Goal: Information Seeking & Learning: Learn about a topic

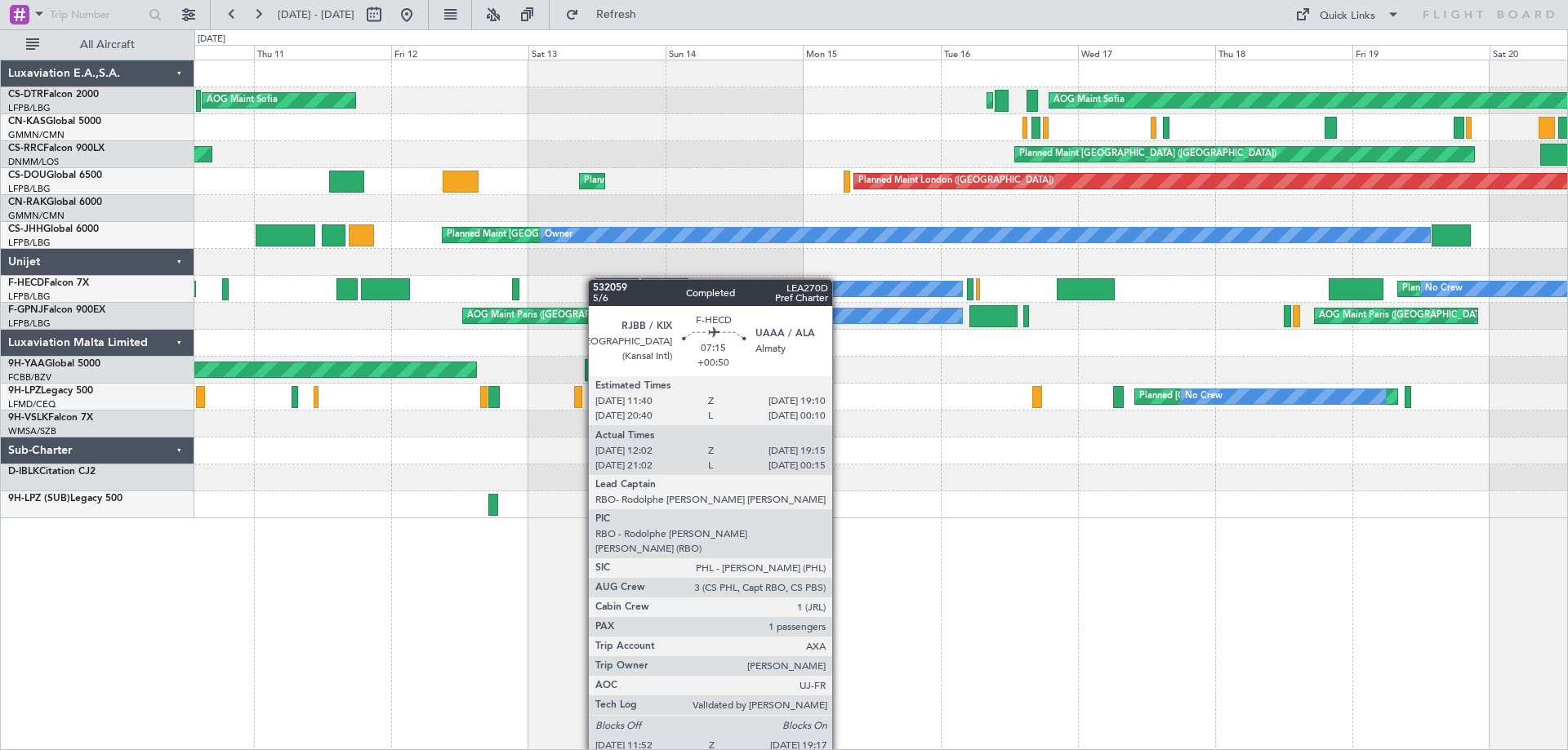
click at [596, 279] on div at bounding box center [617, 290] width 42 height 22
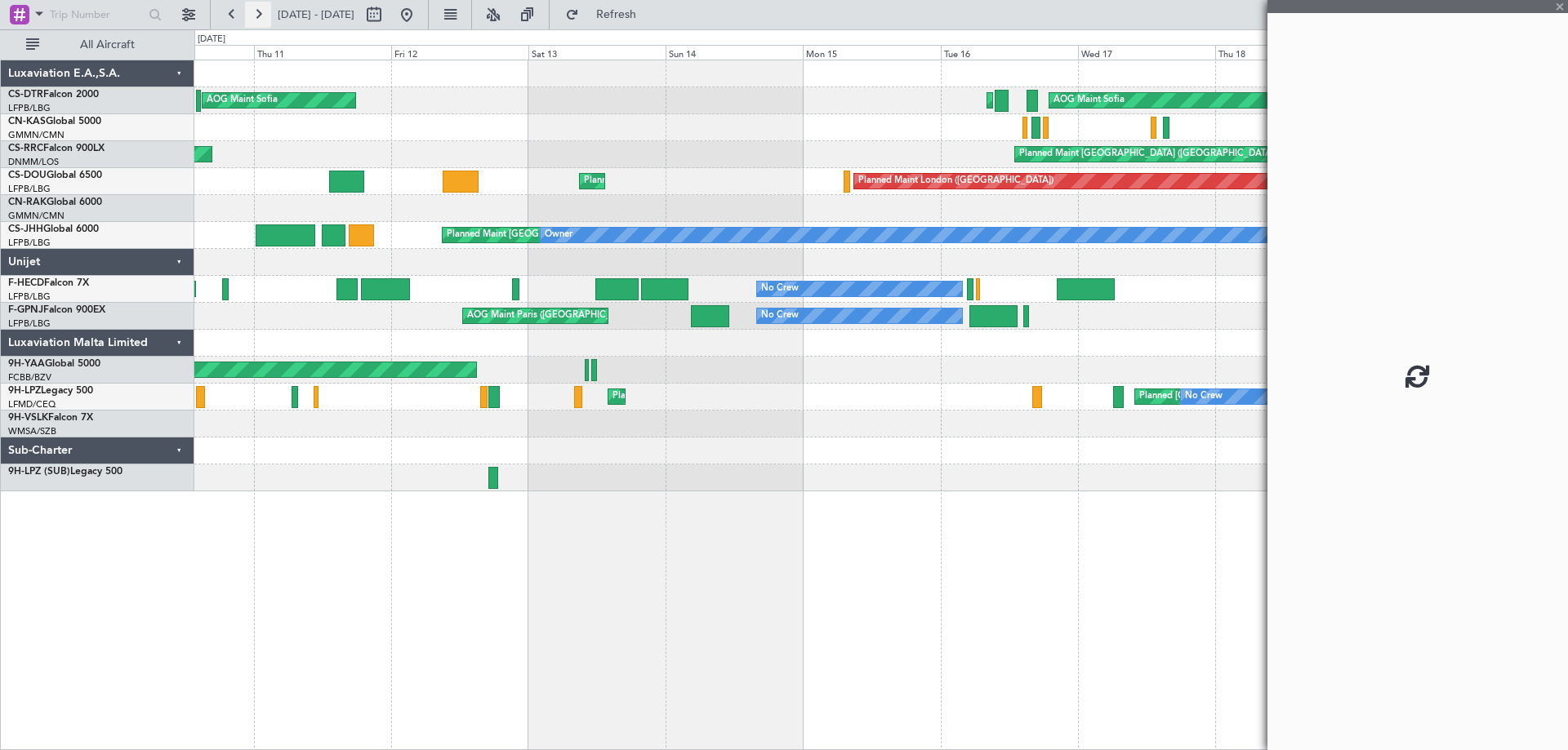
click at [264, 17] on button at bounding box center [258, 15] width 26 height 26
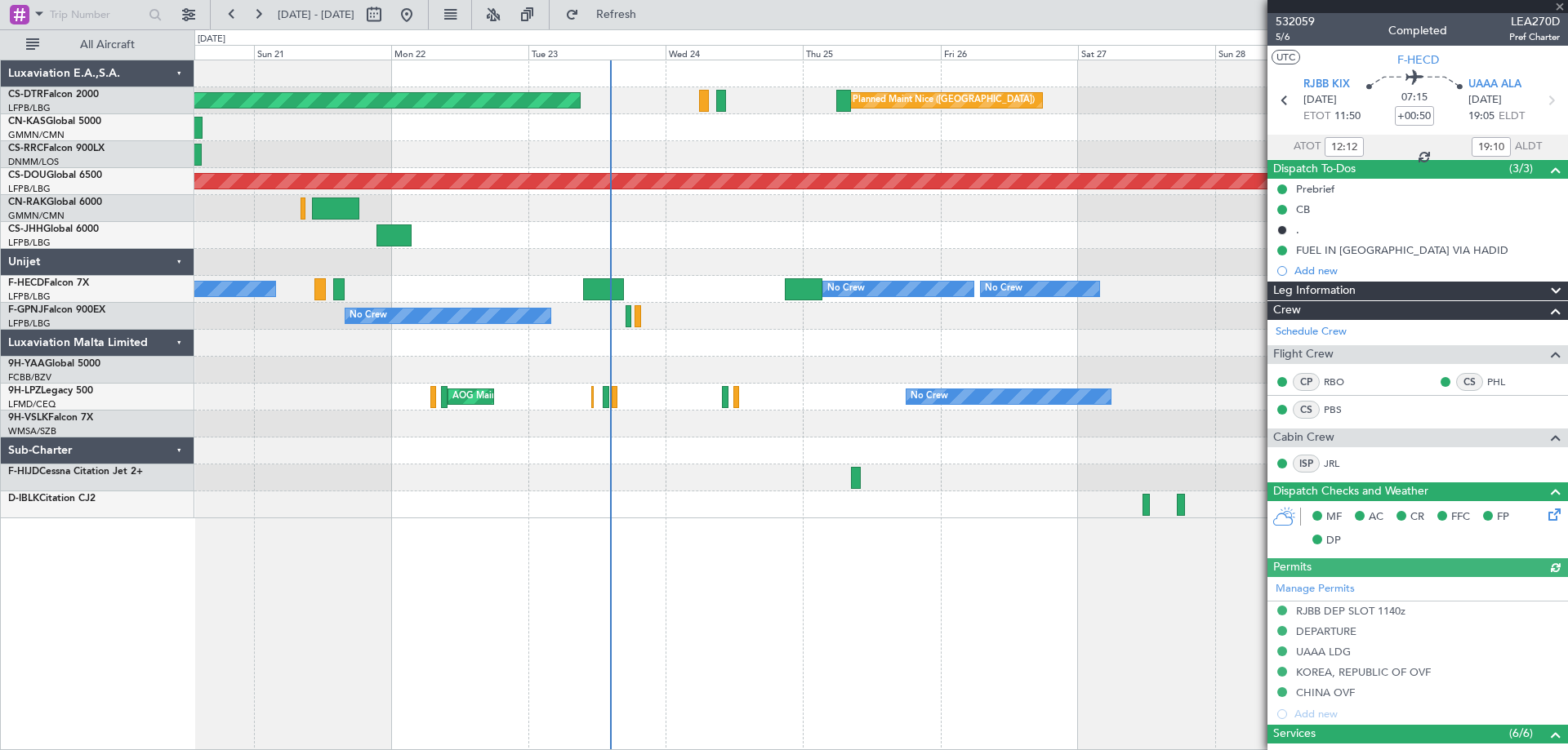
click at [1563, 6] on div at bounding box center [1418, 6] width 301 height 13
click at [1555, 8] on span at bounding box center [1561, 7] width 17 height 15
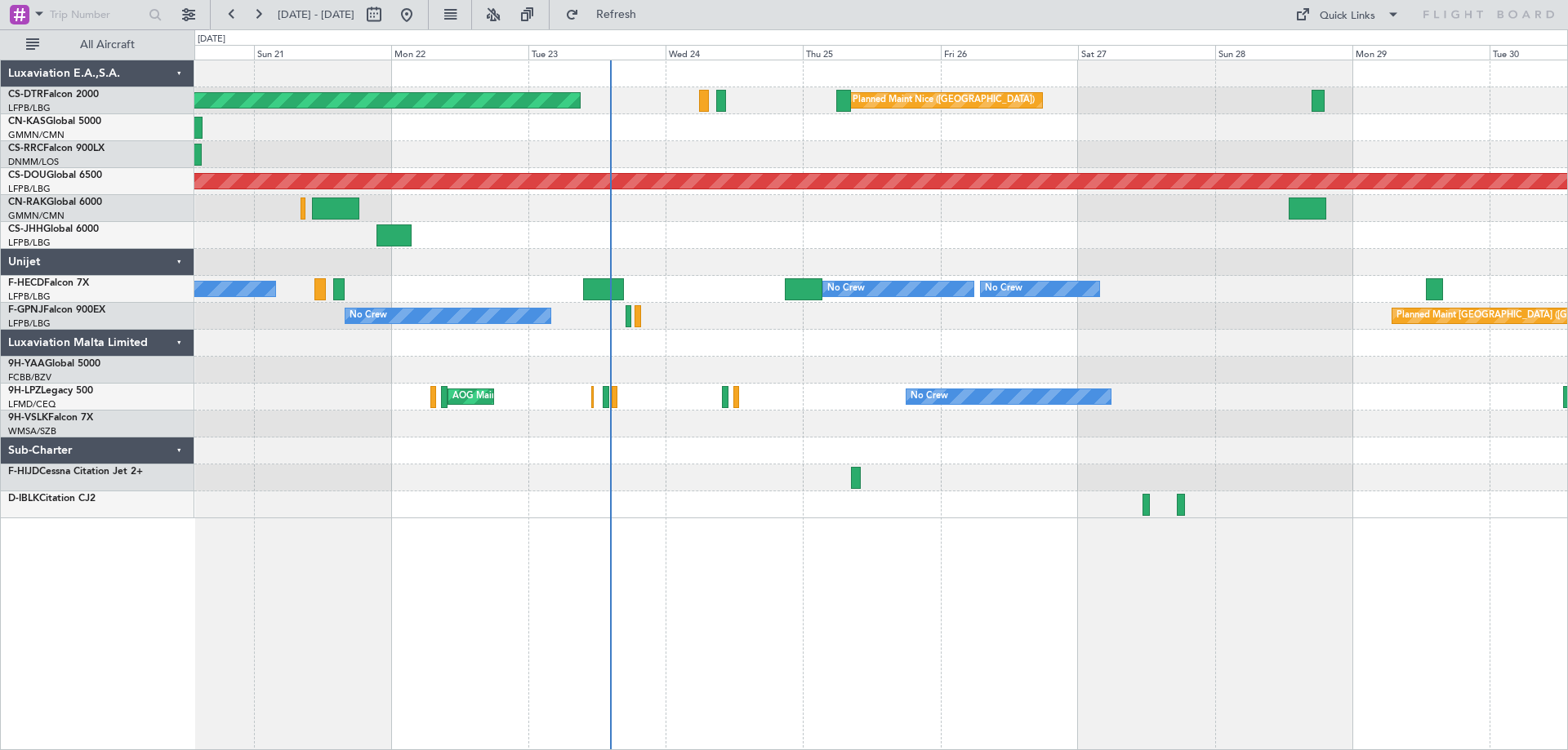
type input "0"
click at [1396, 13] on span at bounding box center [1393, 14] width 19 height 19
click at [1339, 51] on button "Trip Builder" at bounding box center [1348, 53] width 122 height 40
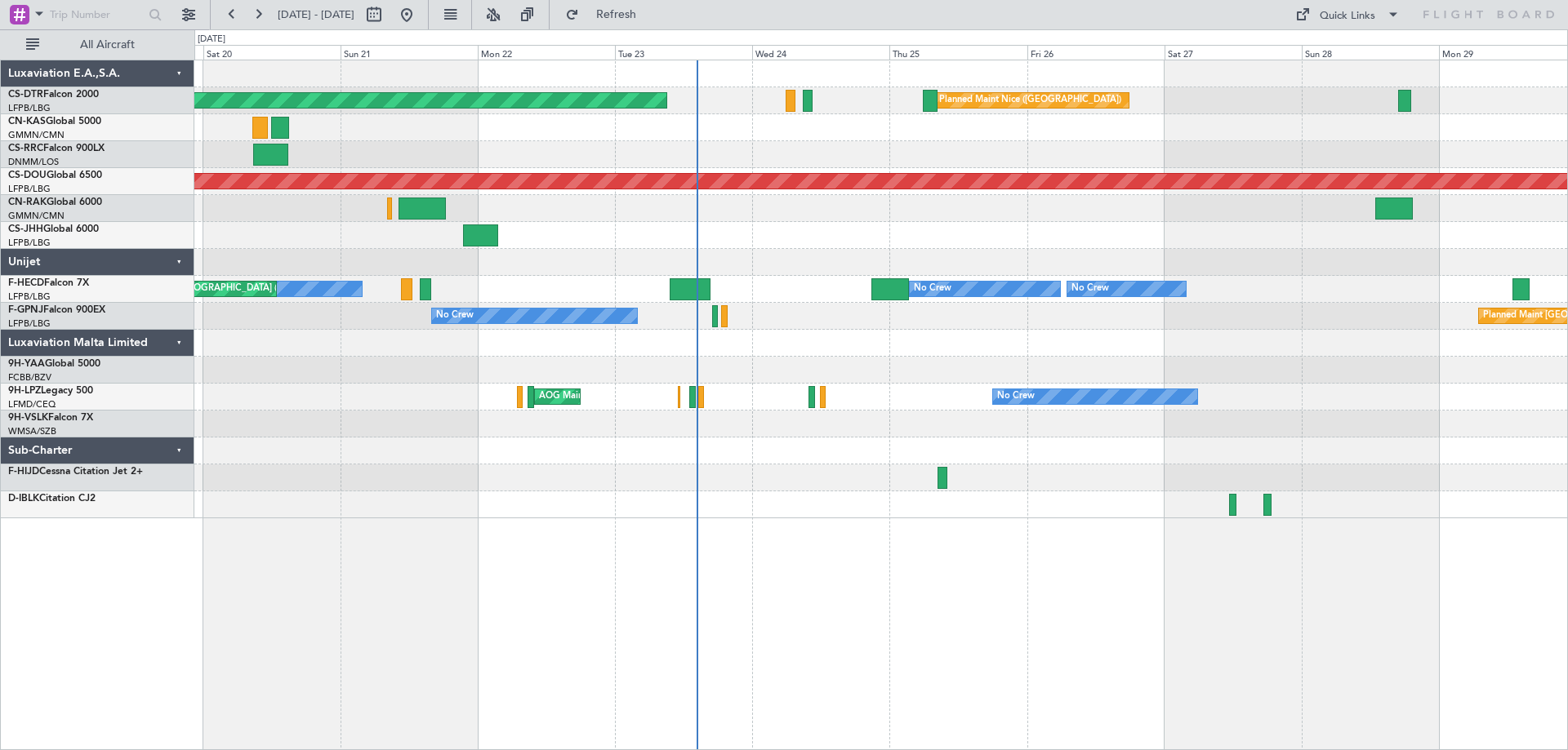
click at [1212, 351] on div at bounding box center [880, 343] width 1373 height 27
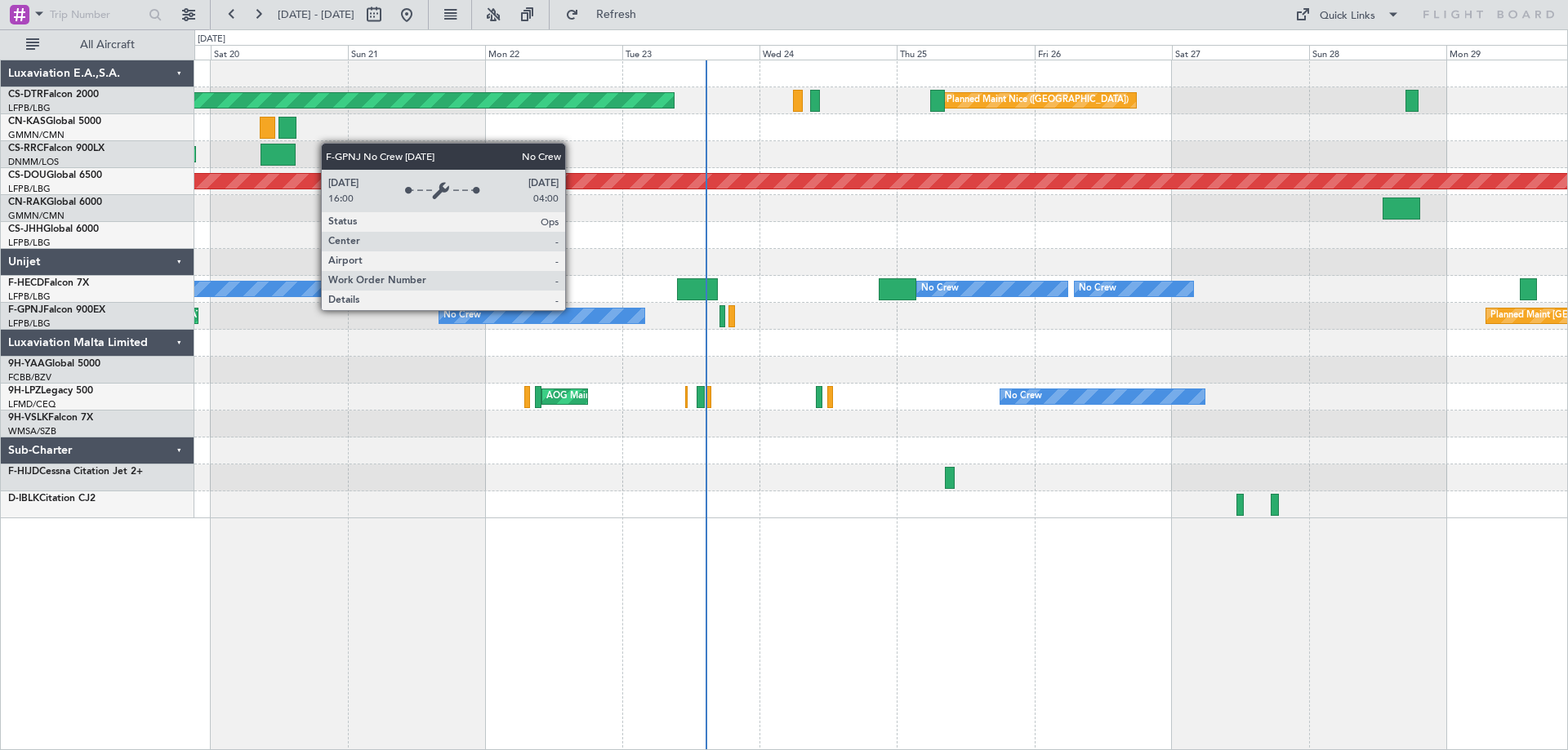
click at [573, 310] on div "No Crew" at bounding box center [542, 316] width 205 height 15
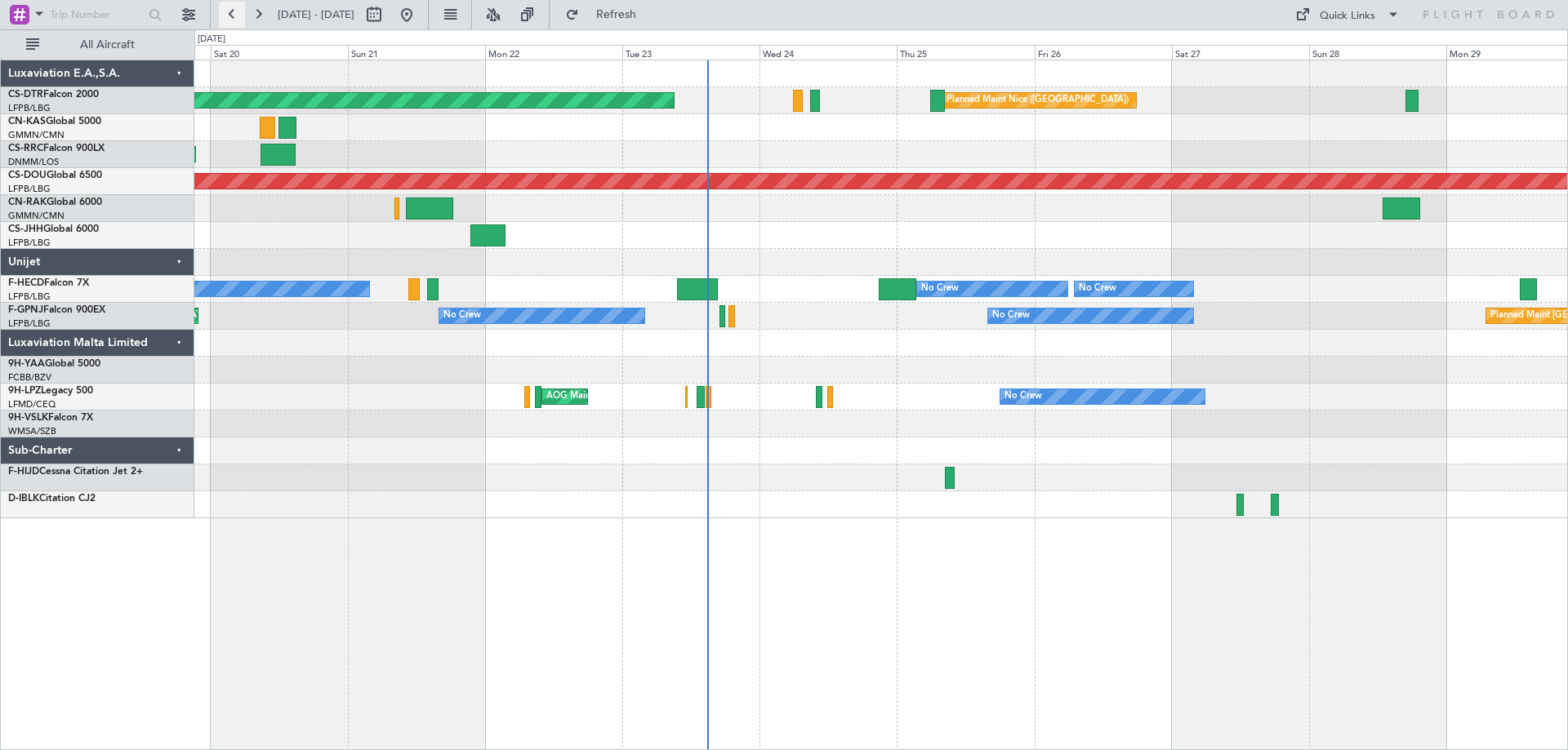
click at [230, 13] on button at bounding box center [232, 15] width 26 height 26
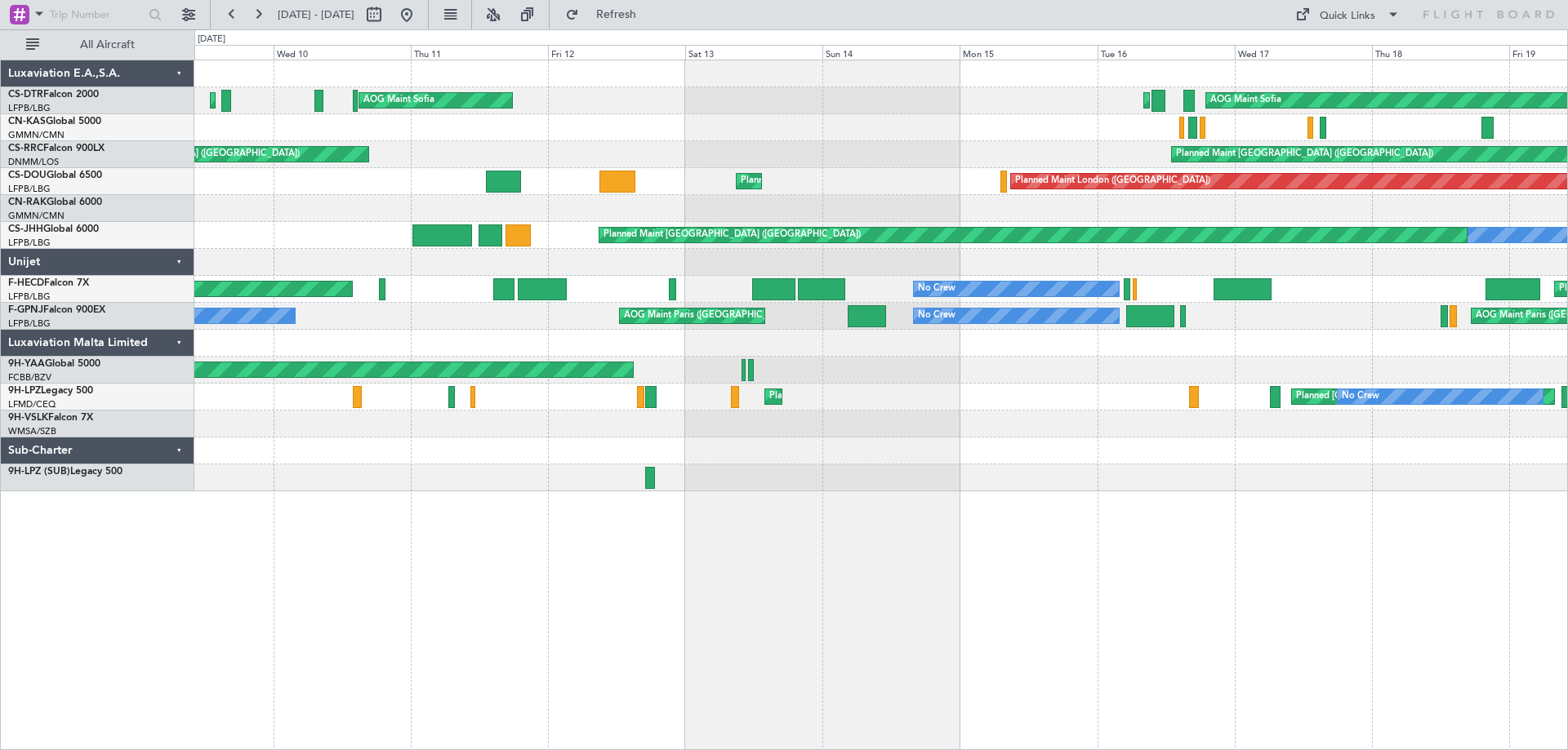
click at [774, 363] on div "AOG Maint Sofia Planned Maint Sofia AOG Maint Sofia Planned Maint Mugla ([GEOGR…" at bounding box center [880, 276] width 1373 height 431
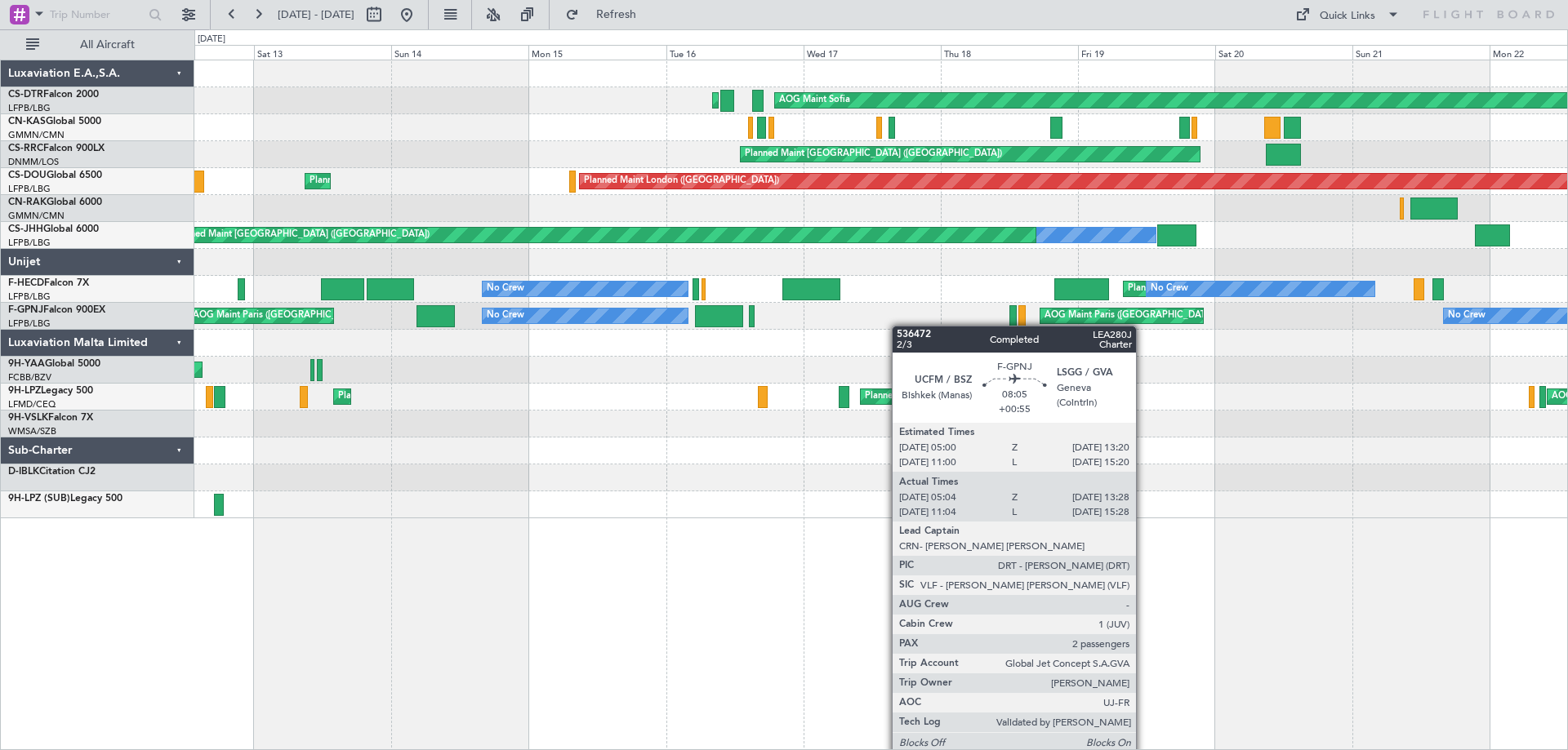
click at [714, 311] on div "AOG Maint Sofia Planned Maint Sofia AOG Maint Sofia Planned Maint [GEOGRAPHIC_D…" at bounding box center [880, 290] width 1373 height 458
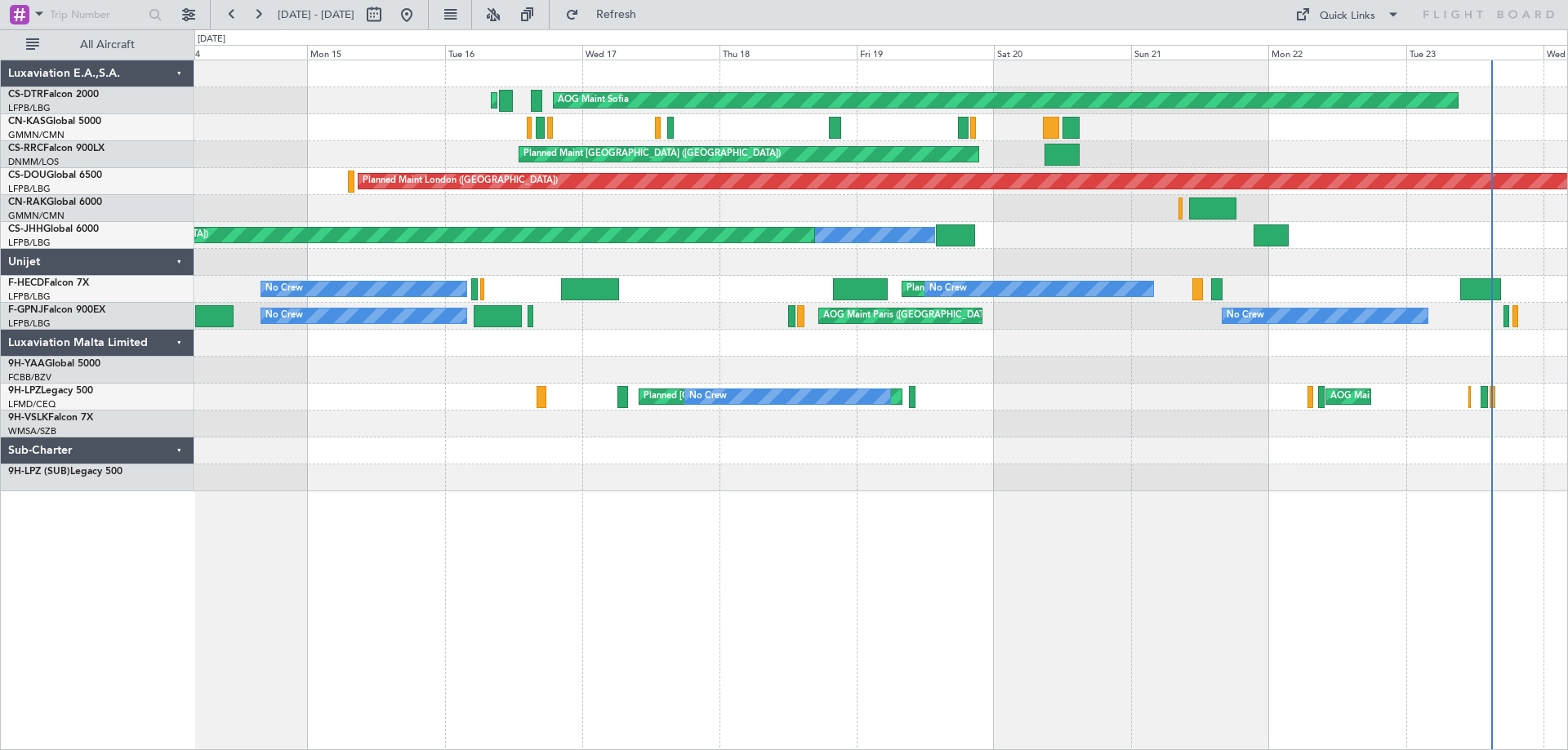
click at [1076, 343] on div at bounding box center [880, 343] width 1373 height 27
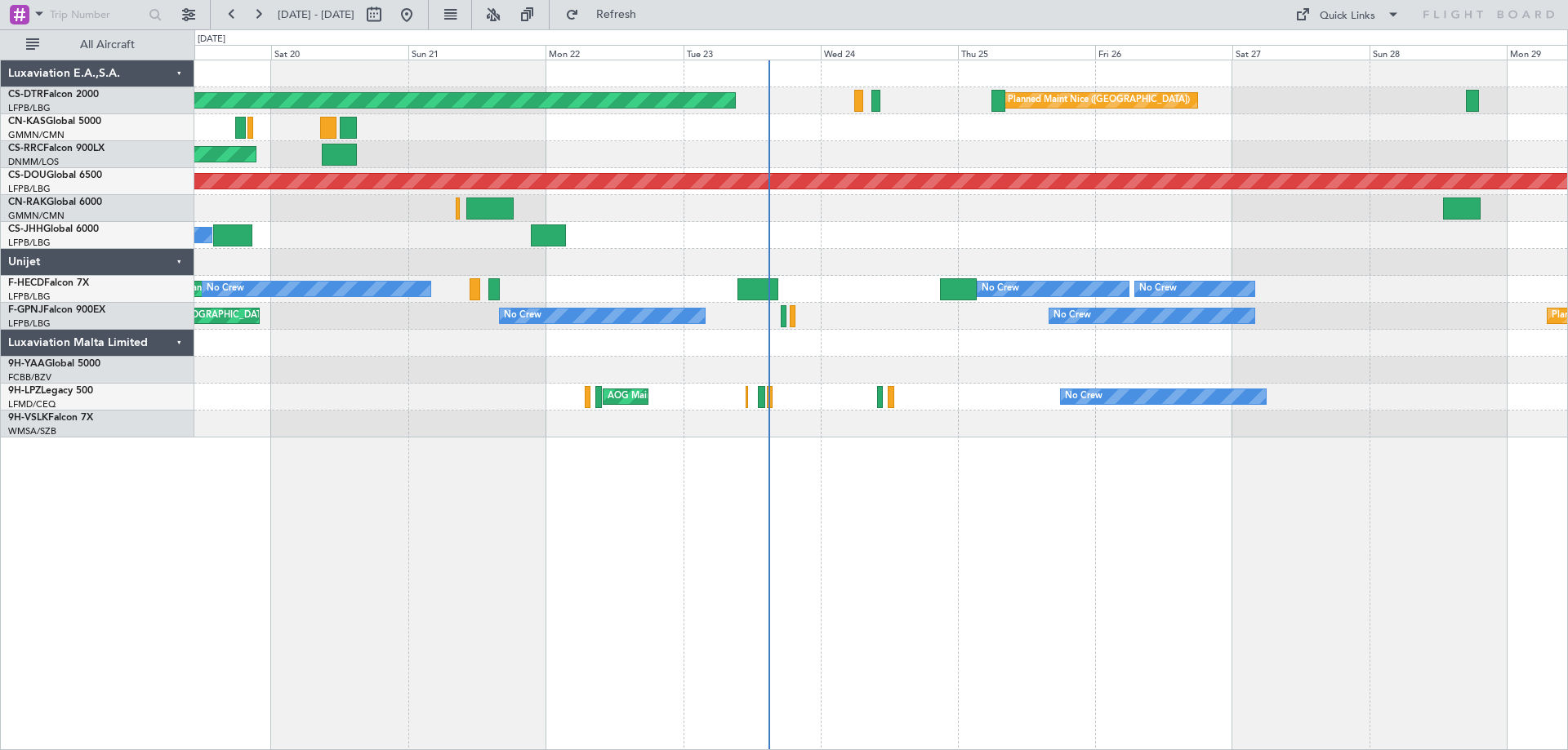
click at [657, 266] on div "AOG Maint Sofia [GEOGRAPHIC_DATA] ([GEOGRAPHIC_DATA]) Planned Maint [GEOGRAPHIC…" at bounding box center [880, 249] width 1373 height 377
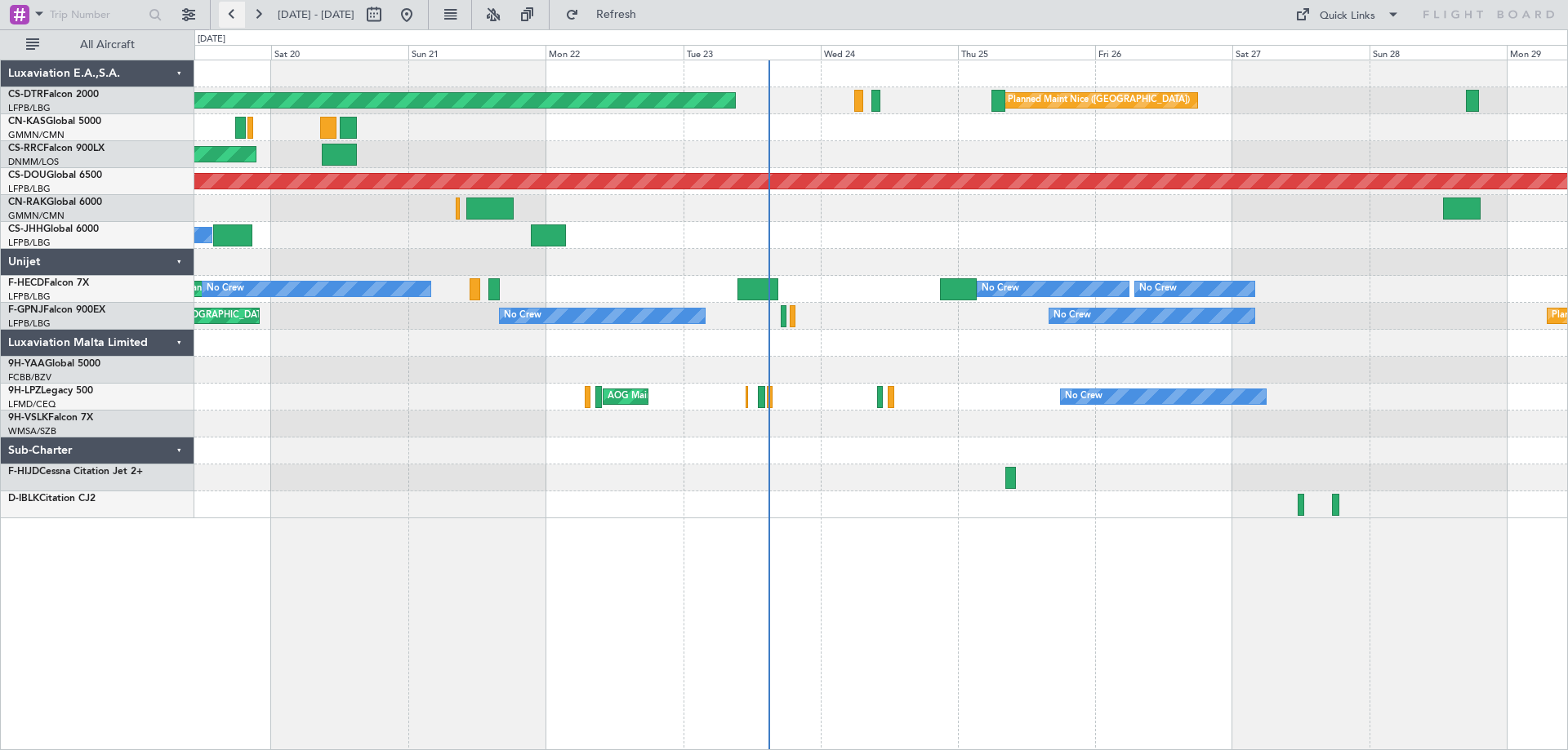
click at [229, 16] on button at bounding box center [232, 15] width 26 height 26
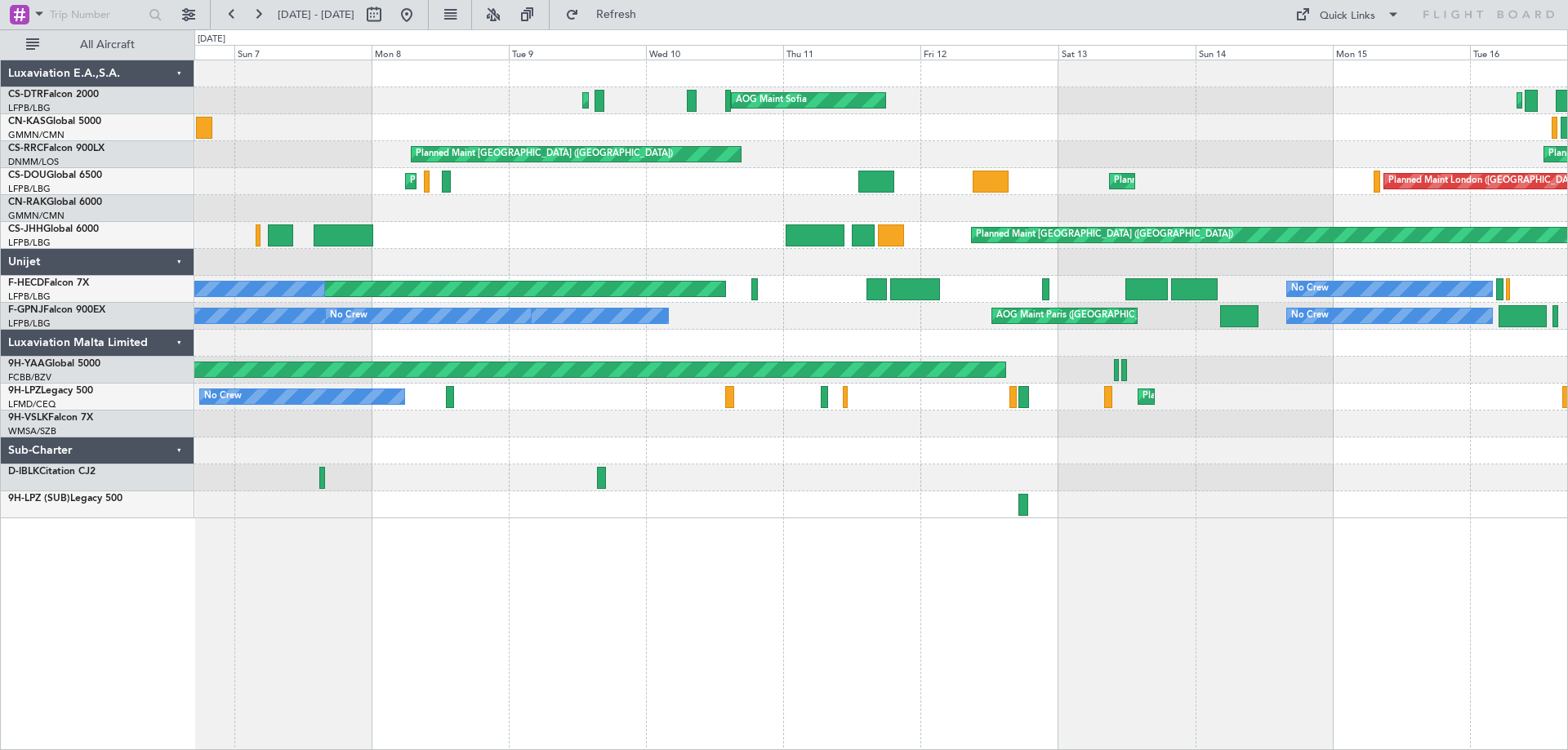
click at [836, 514] on div "Planned Maint Sofia AOG Maint Sofia Planned Maint Mugla ([GEOGRAPHIC_DATA]) AOG…" at bounding box center [880, 290] width 1373 height 458
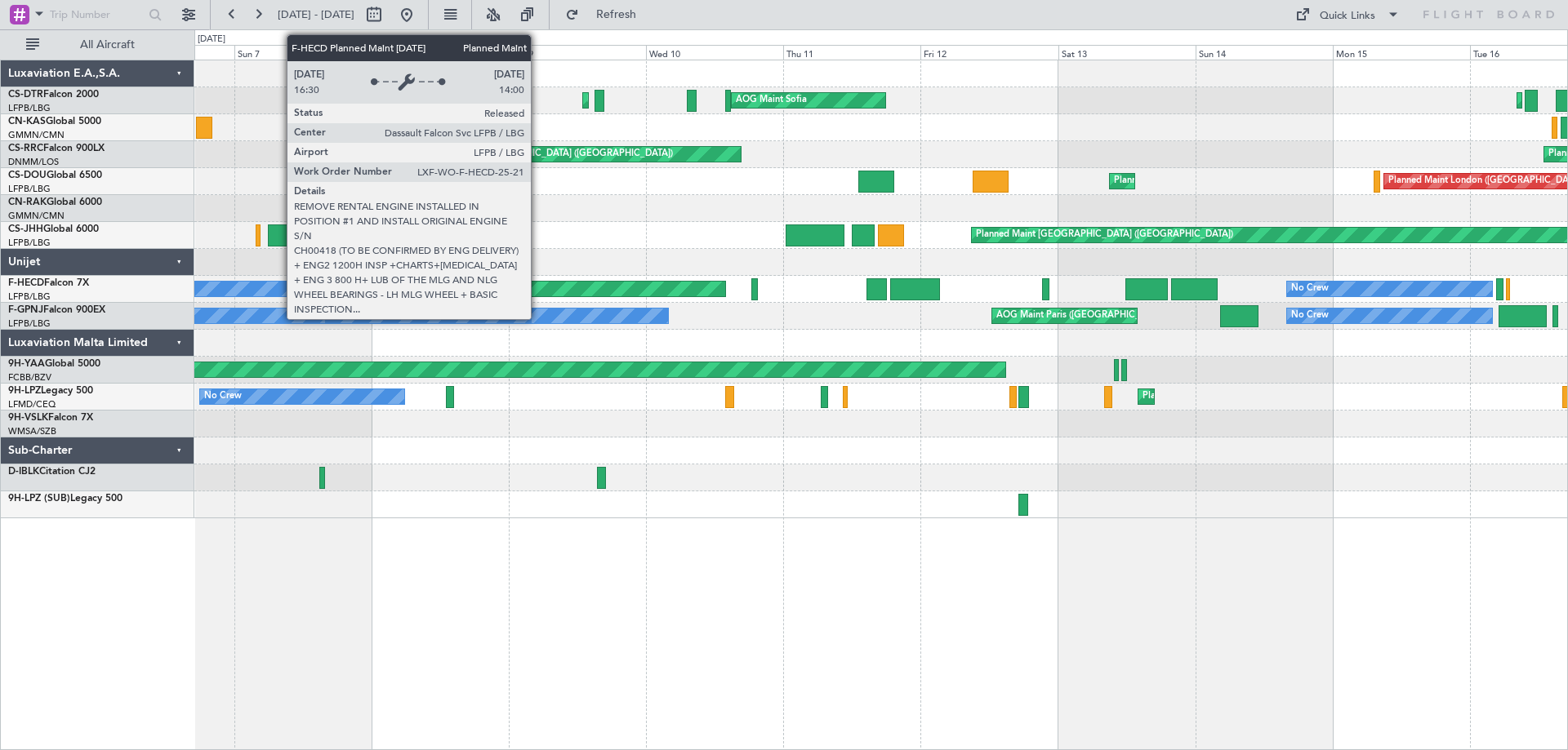
click at [538, 289] on div "Planned Maint [GEOGRAPHIC_DATA] ([GEOGRAPHIC_DATA])" at bounding box center [184, 289] width 1083 height 15
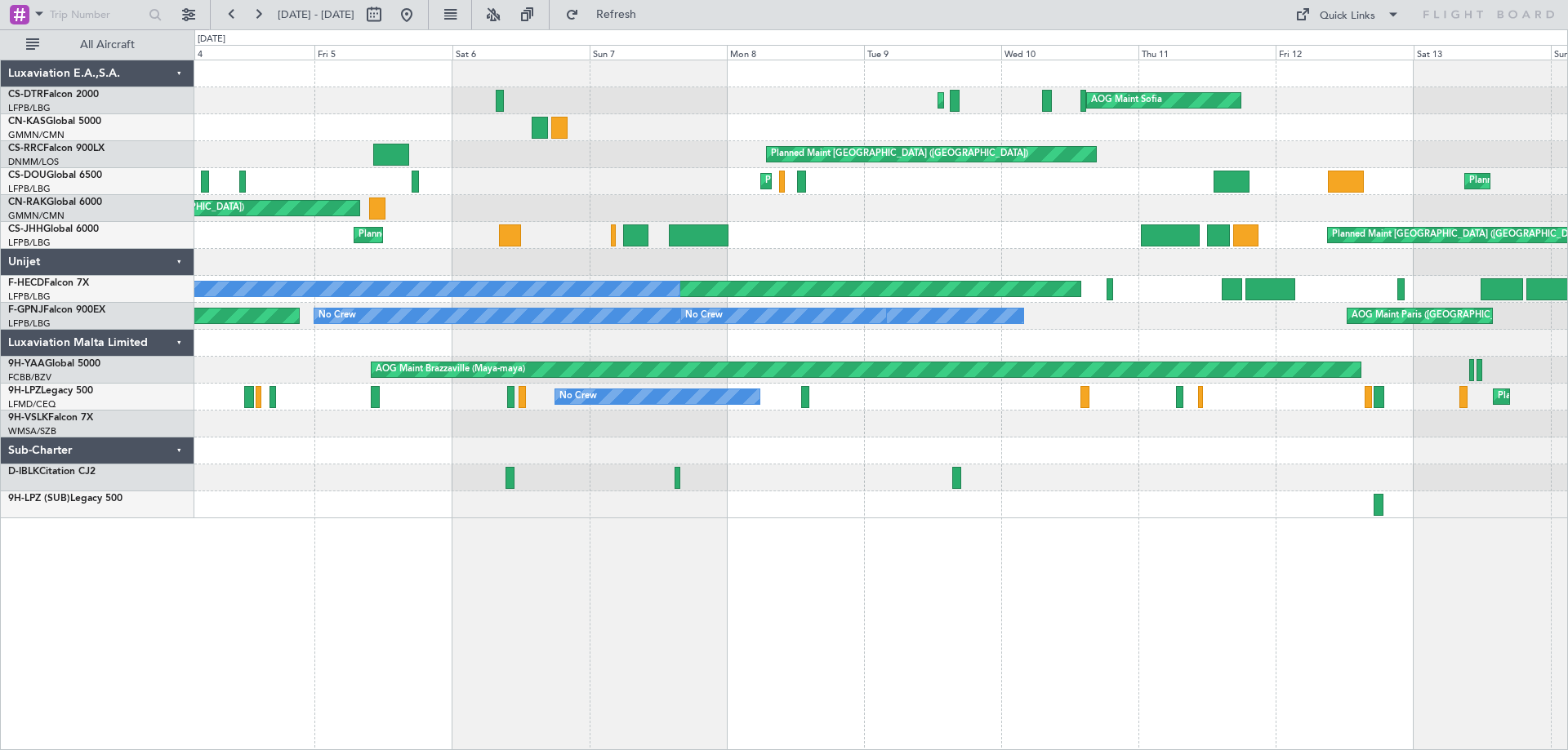
click at [886, 420] on div "AOG Maint Sofia Planned Maint Mugla ([GEOGRAPHIC_DATA]) Planned Maint [GEOGRAPH…" at bounding box center [880, 290] width 1373 height 458
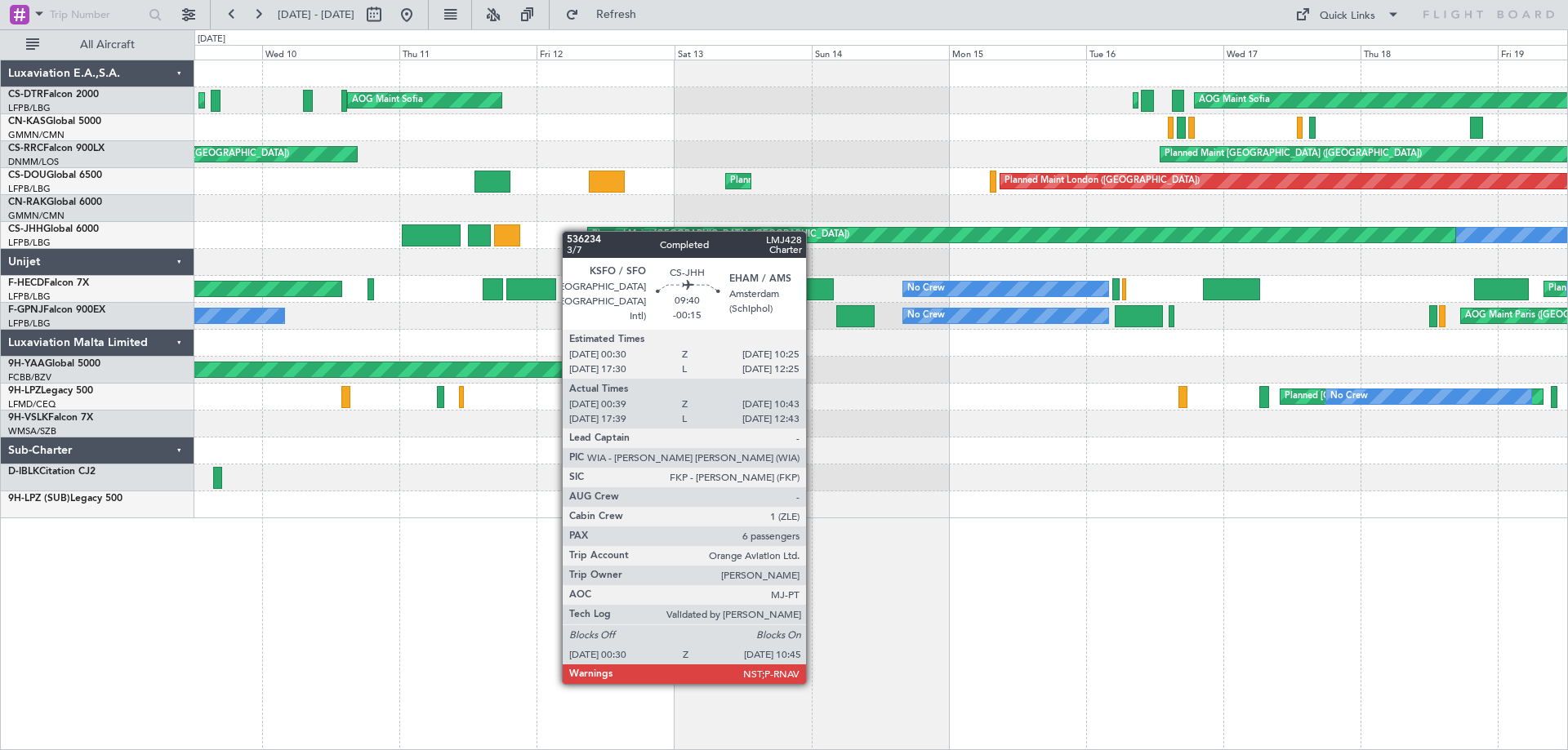
click at [429, 222] on div "AOG Maint Sofia Planned Maint Mugla ([GEOGRAPHIC_DATA]) Planned Maint Sofia AOG…" at bounding box center [880, 290] width 1373 height 458
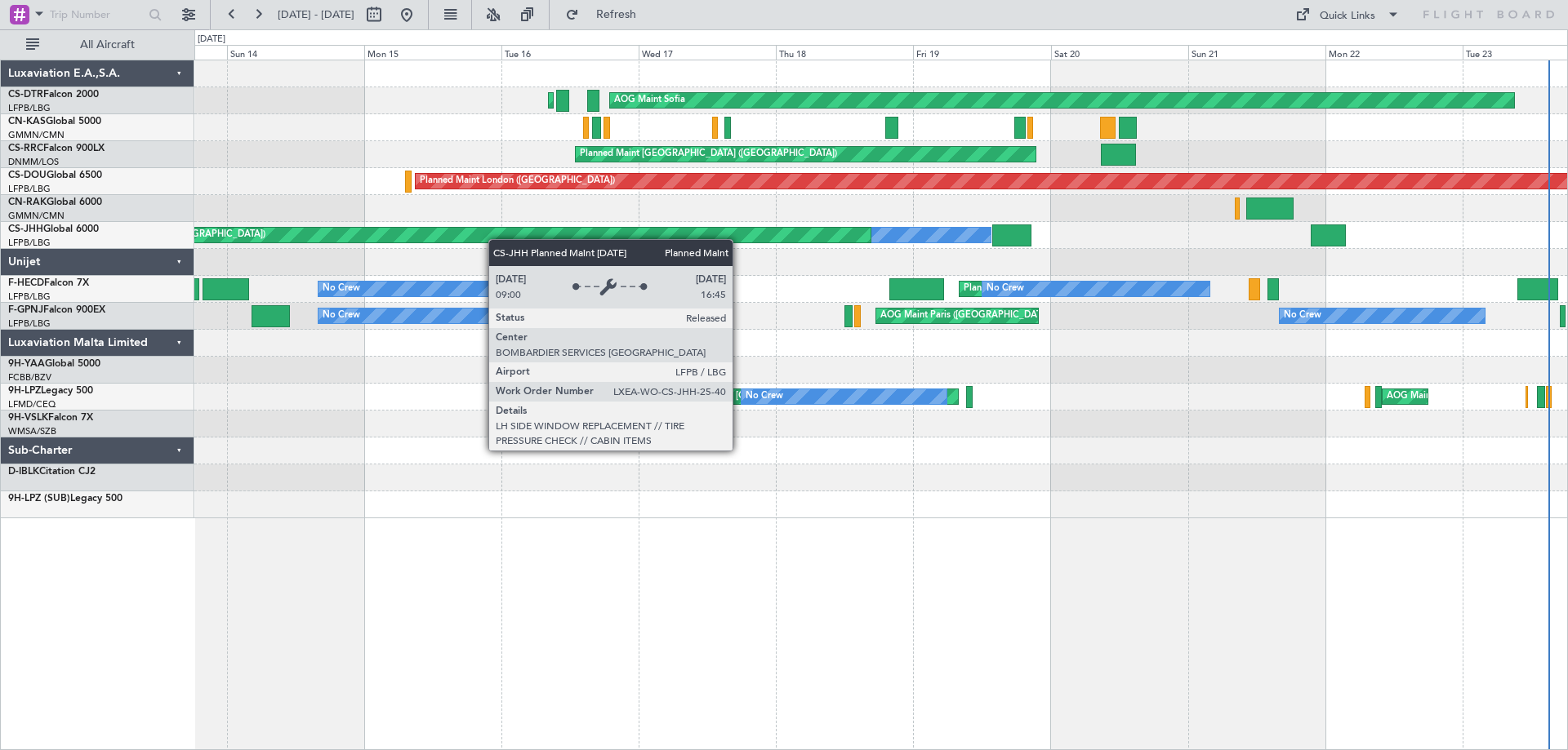
click at [433, 241] on div "Planned Maint Sofia AOG Maint Sofia [GEOGRAPHIC_DATA] ([GEOGRAPHIC_DATA]) AOG M…" at bounding box center [880, 290] width 1373 height 458
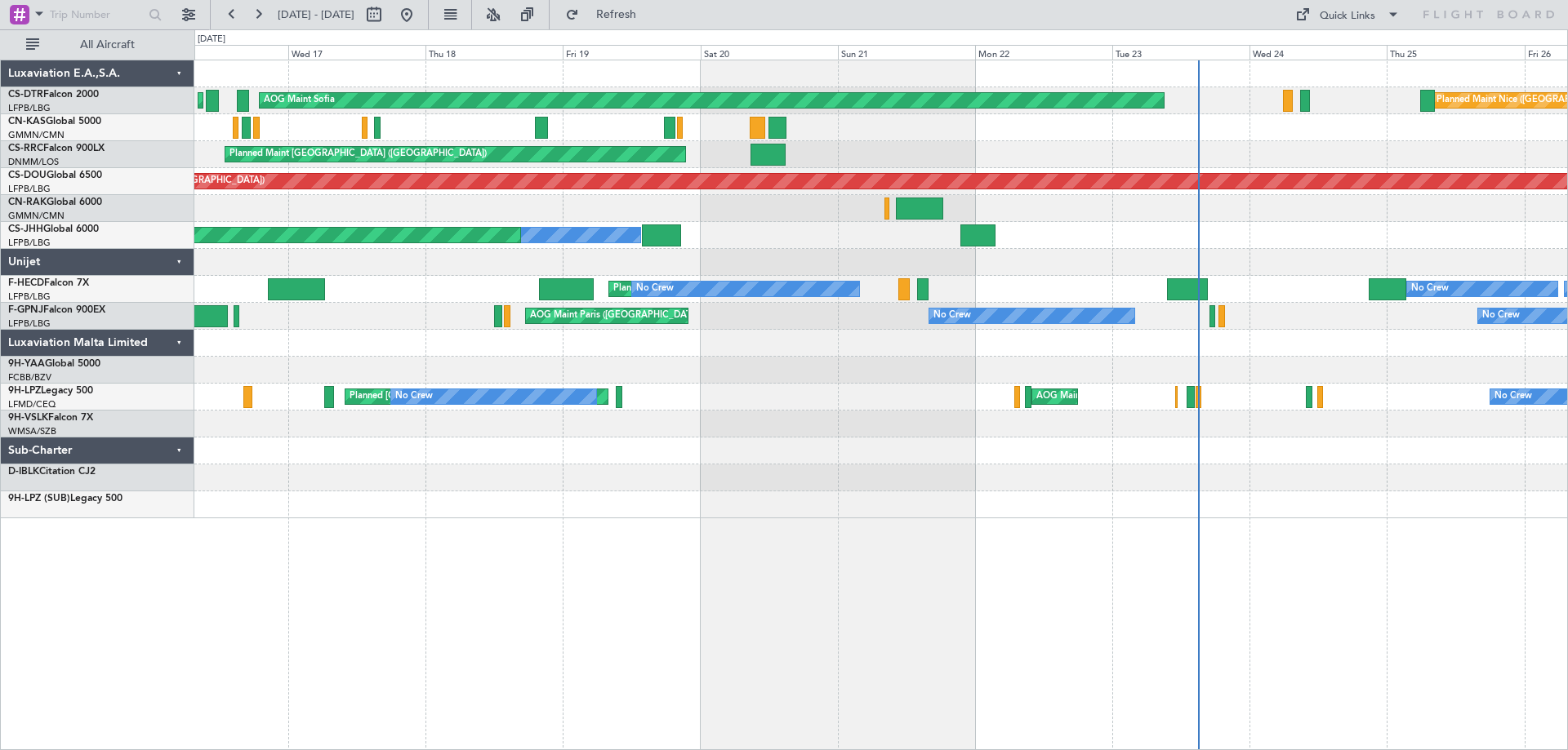
click at [603, 269] on div at bounding box center [880, 262] width 1373 height 27
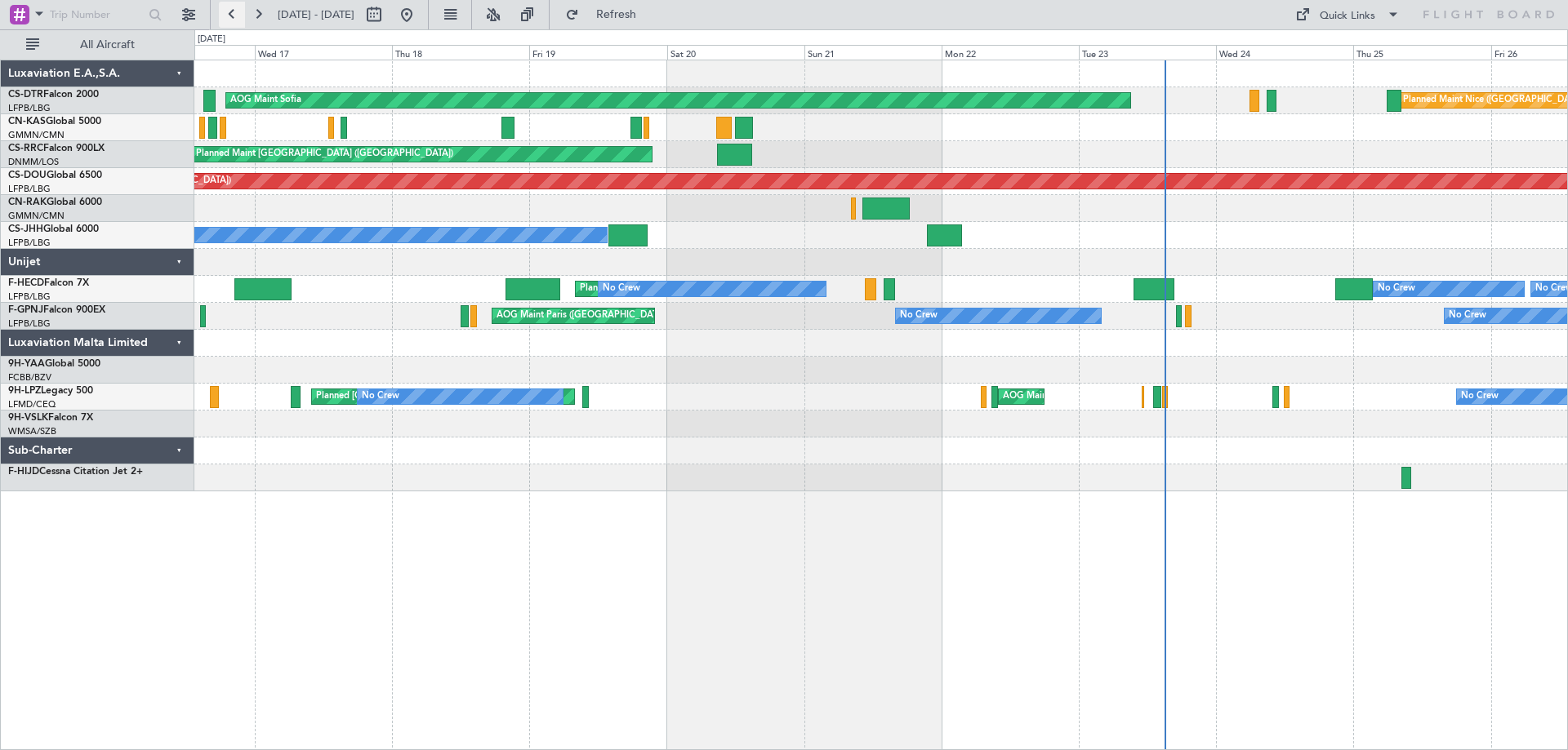
click at [237, 20] on button at bounding box center [232, 15] width 26 height 26
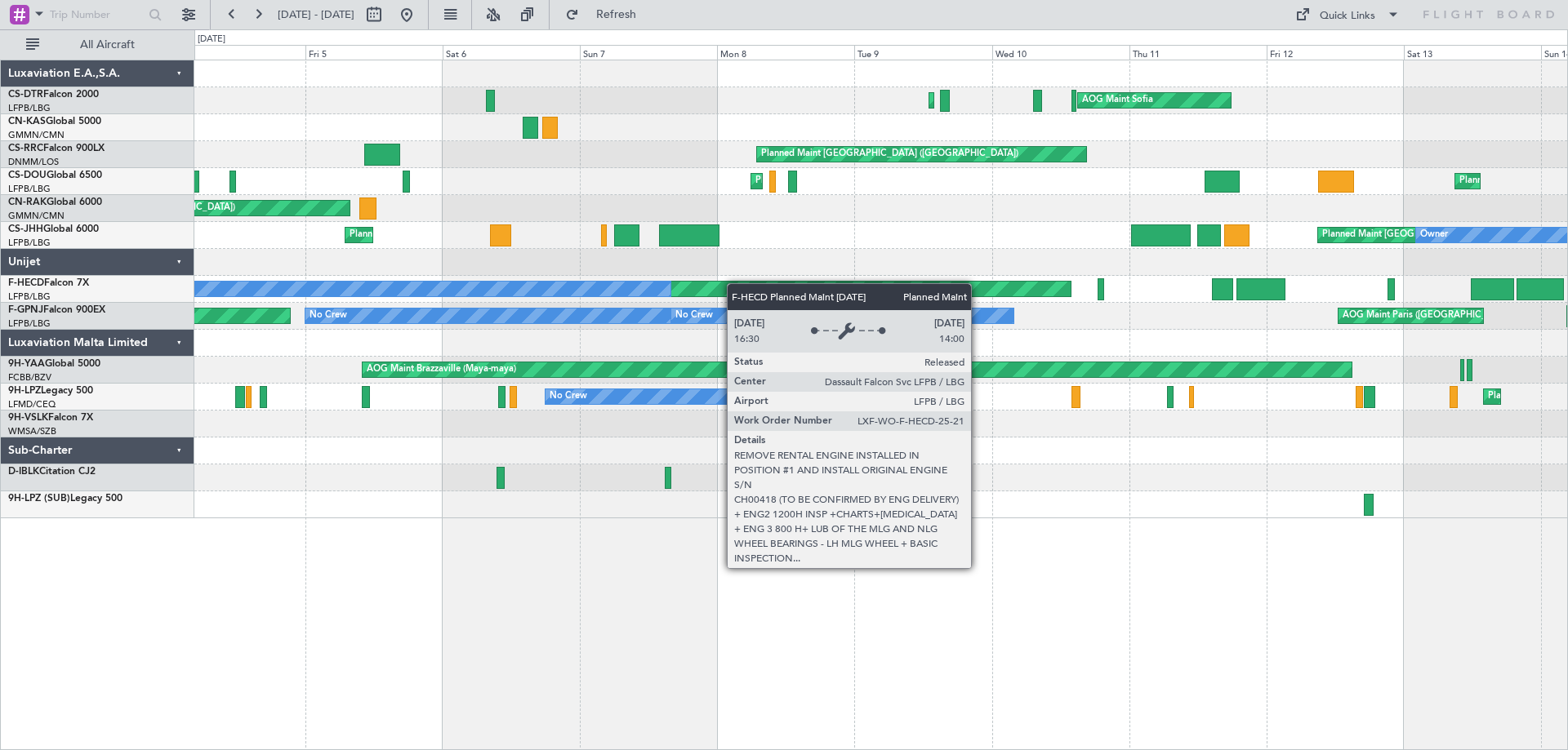
click at [756, 289] on div "AOG Maint Sofia Planned Maint Mugla ([GEOGRAPHIC_DATA]) Planned Maint [GEOGRAPH…" at bounding box center [880, 290] width 1373 height 458
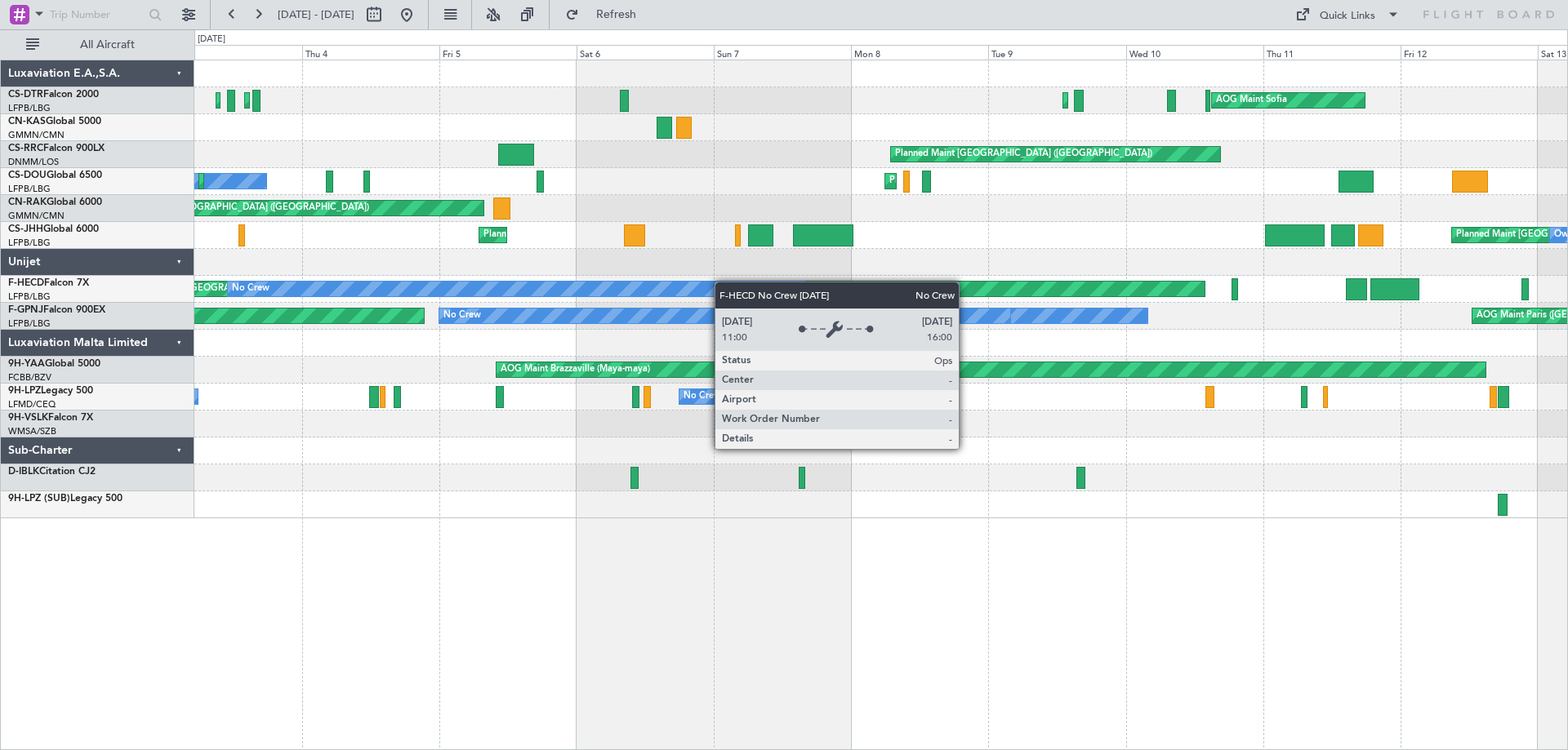
click at [747, 287] on div "AOG Maint Sofia Planned Maint Mugla ([GEOGRAPHIC_DATA]) Planned Maint [GEOGRAPH…" at bounding box center [880, 290] width 1373 height 458
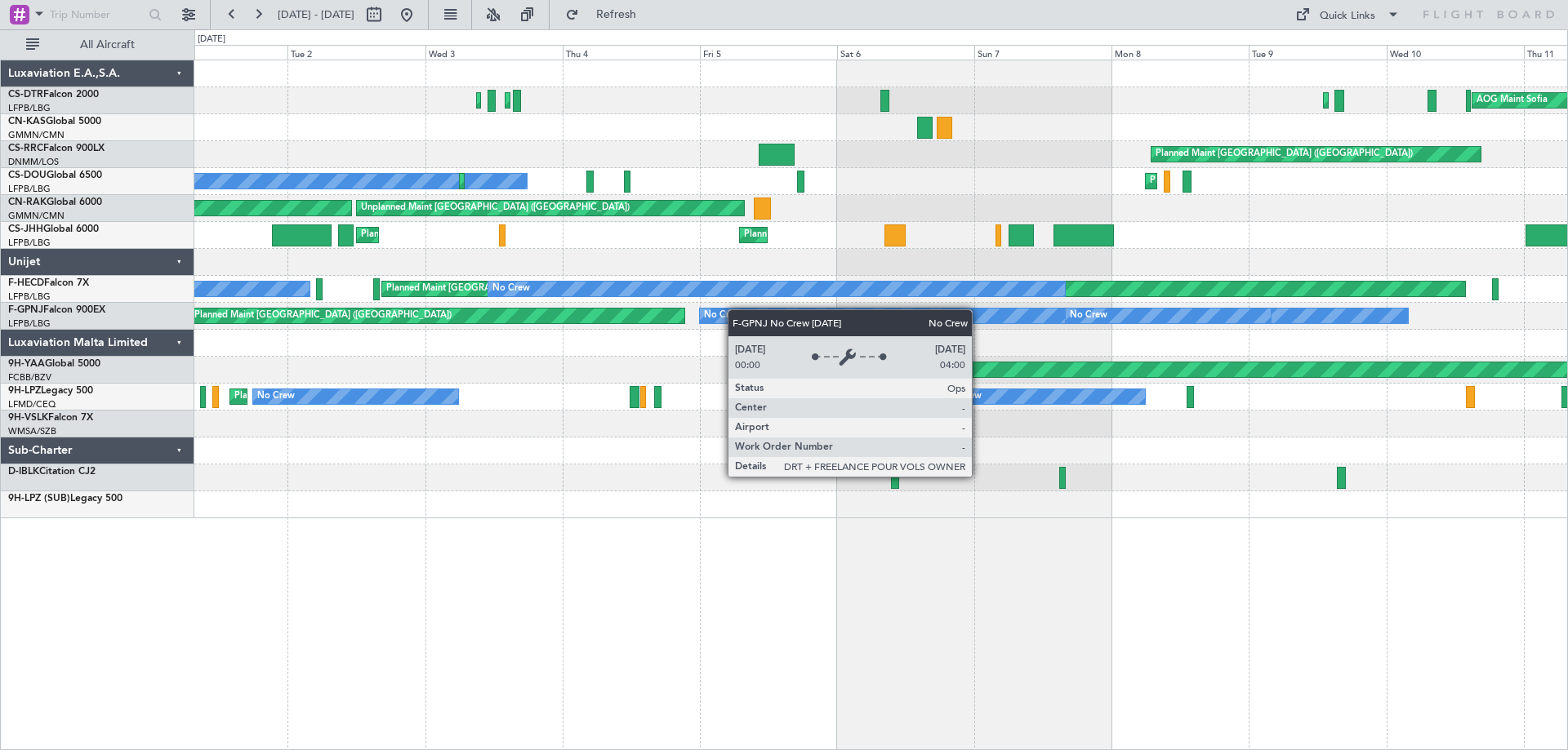
click at [742, 310] on div "AOG Maint Sofia Planned Maint Mugla ([GEOGRAPHIC_DATA]) Planned Maint [GEOGRAPH…" at bounding box center [880, 290] width 1373 height 458
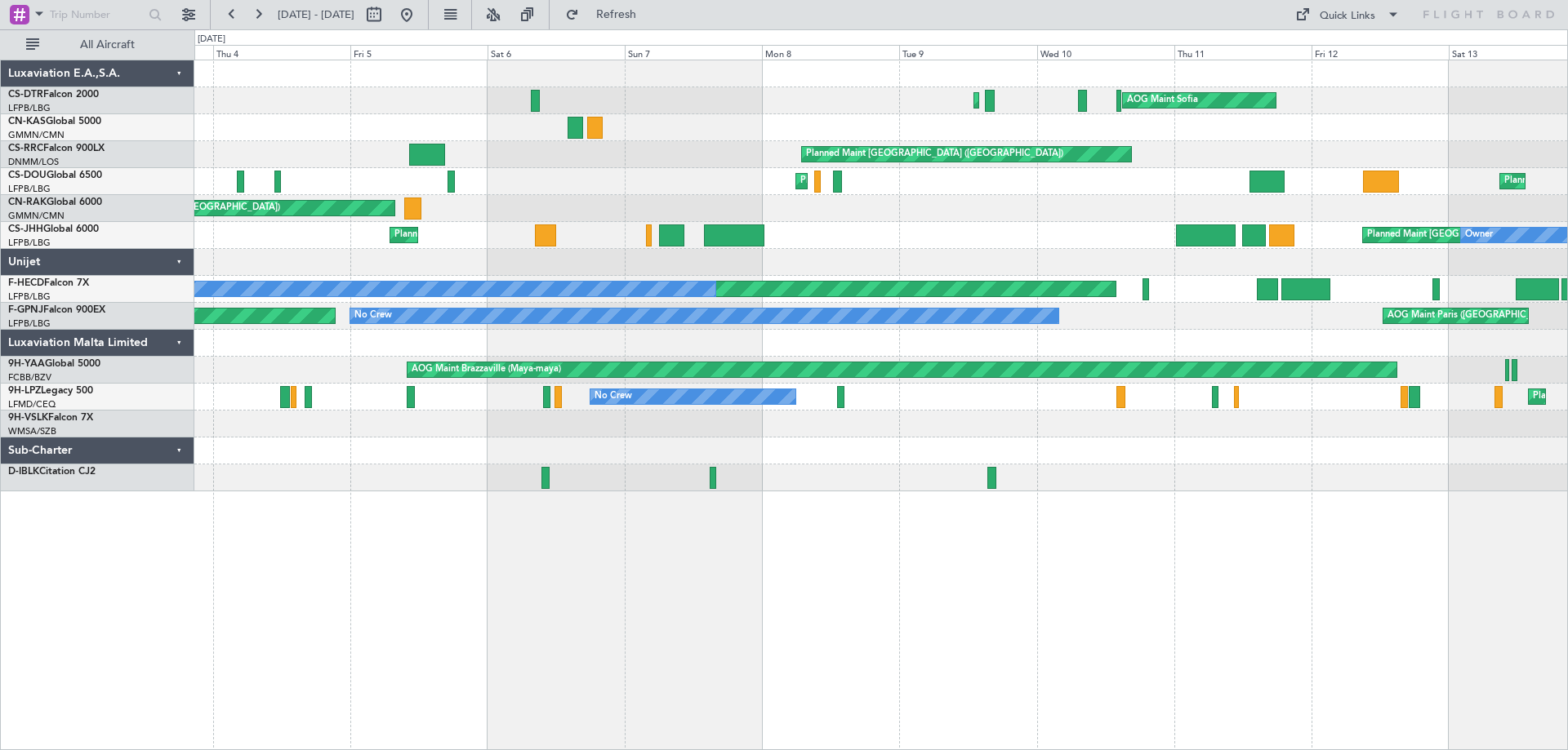
click at [837, 430] on div at bounding box center [880, 424] width 1373 height 27
click at [254, 14] on button at bounding box center [258, 15] width 26 height 26
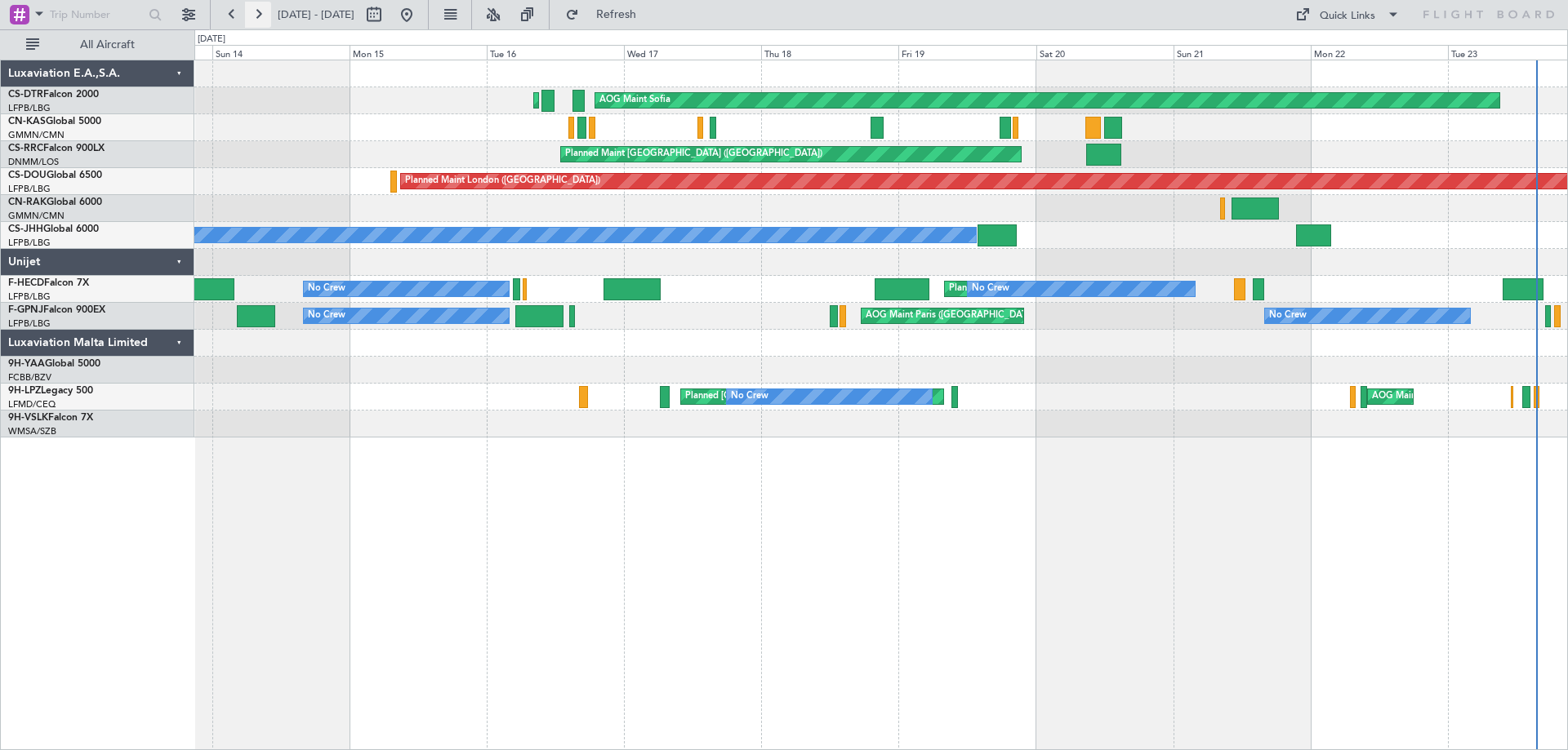
click at [255, 14] on button at bounding box center [258, 15] width 26 height 26
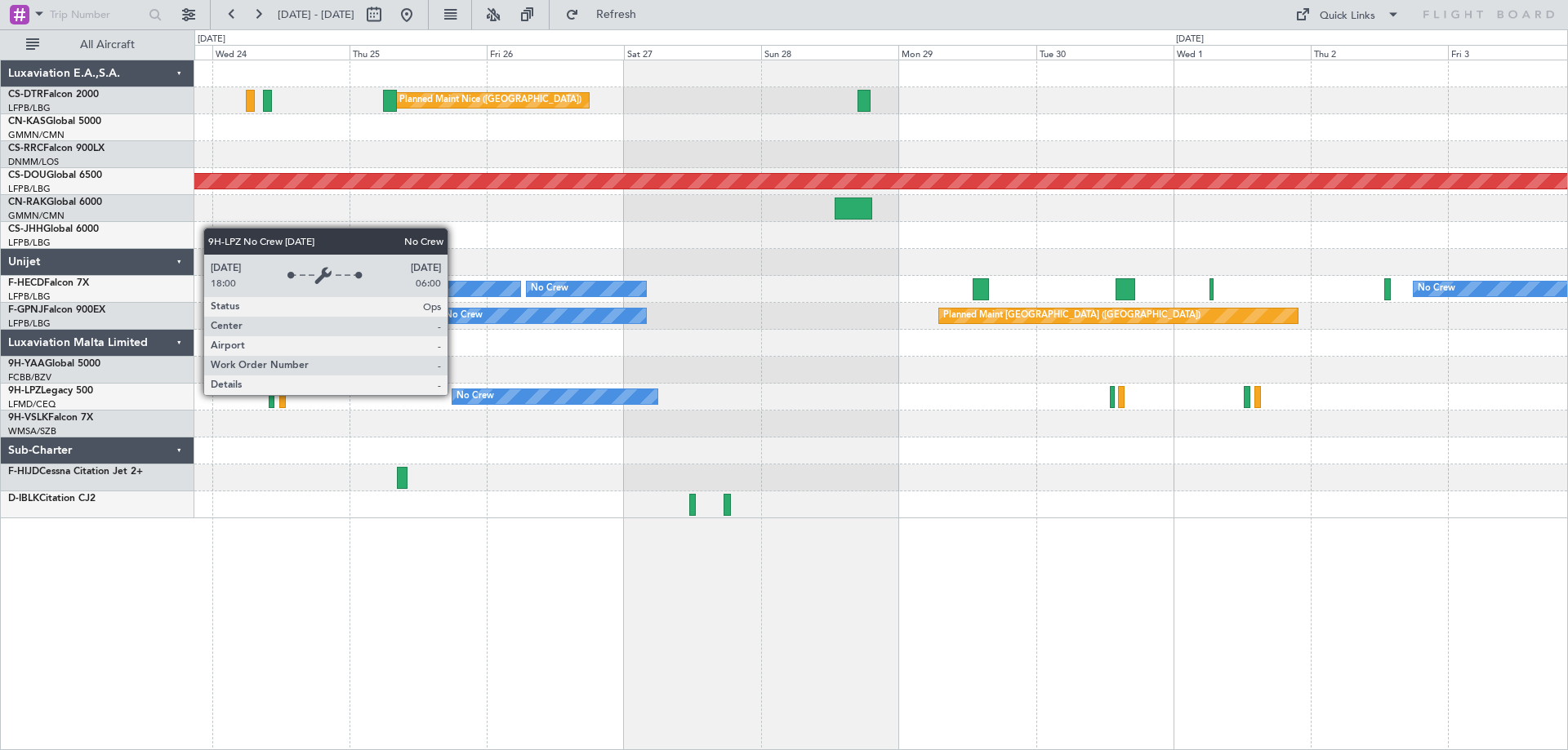
click at [958, 466] on div "Planned Maint Nice ([GEOGRAPHIC_DATA]) AOG Maint Sofia Planned Maint [GEOGRAPHI…" at bounding box center [880, 290] width 1373 height 458
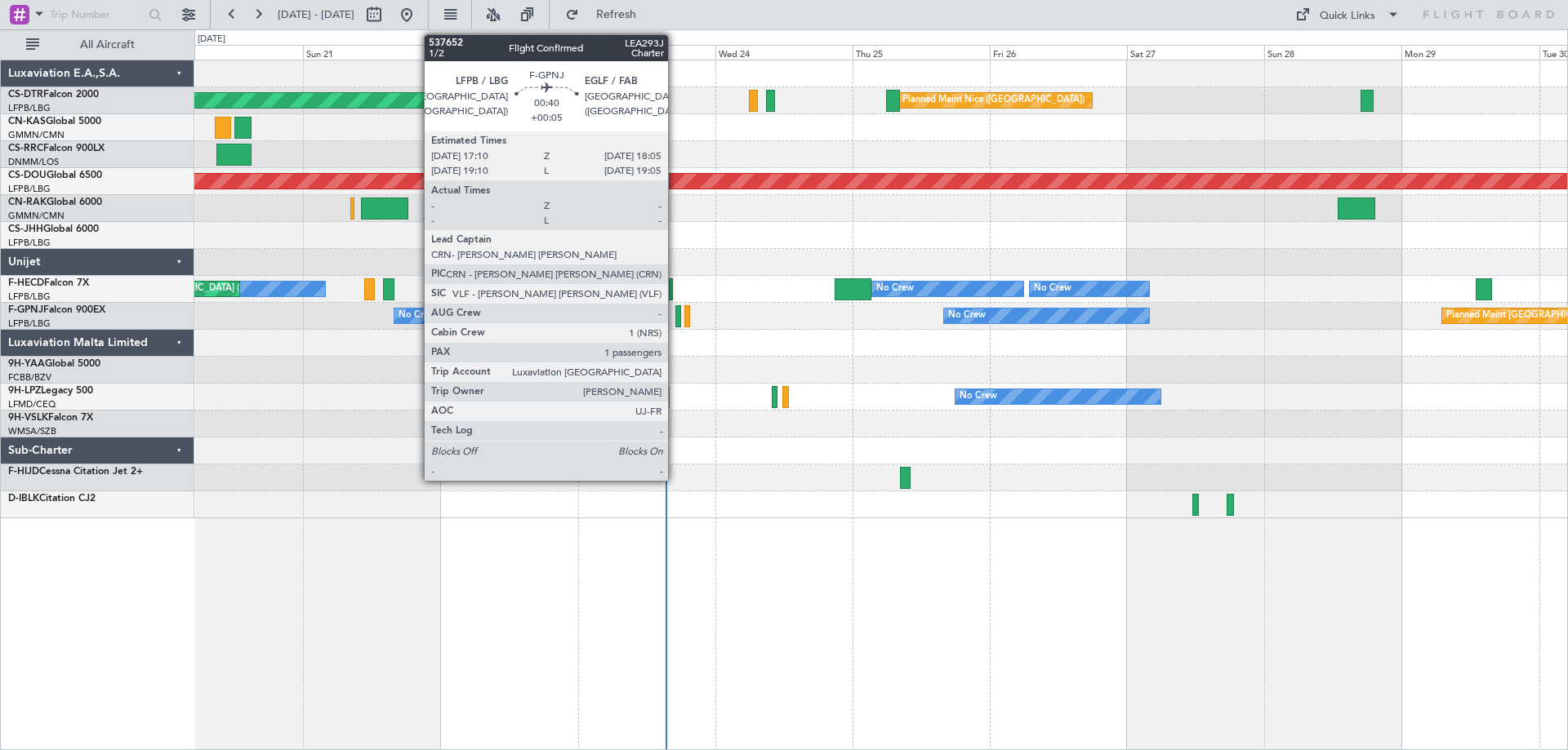
click at [676, 324] on div at bounding box center [679, 316] width 6 height 22
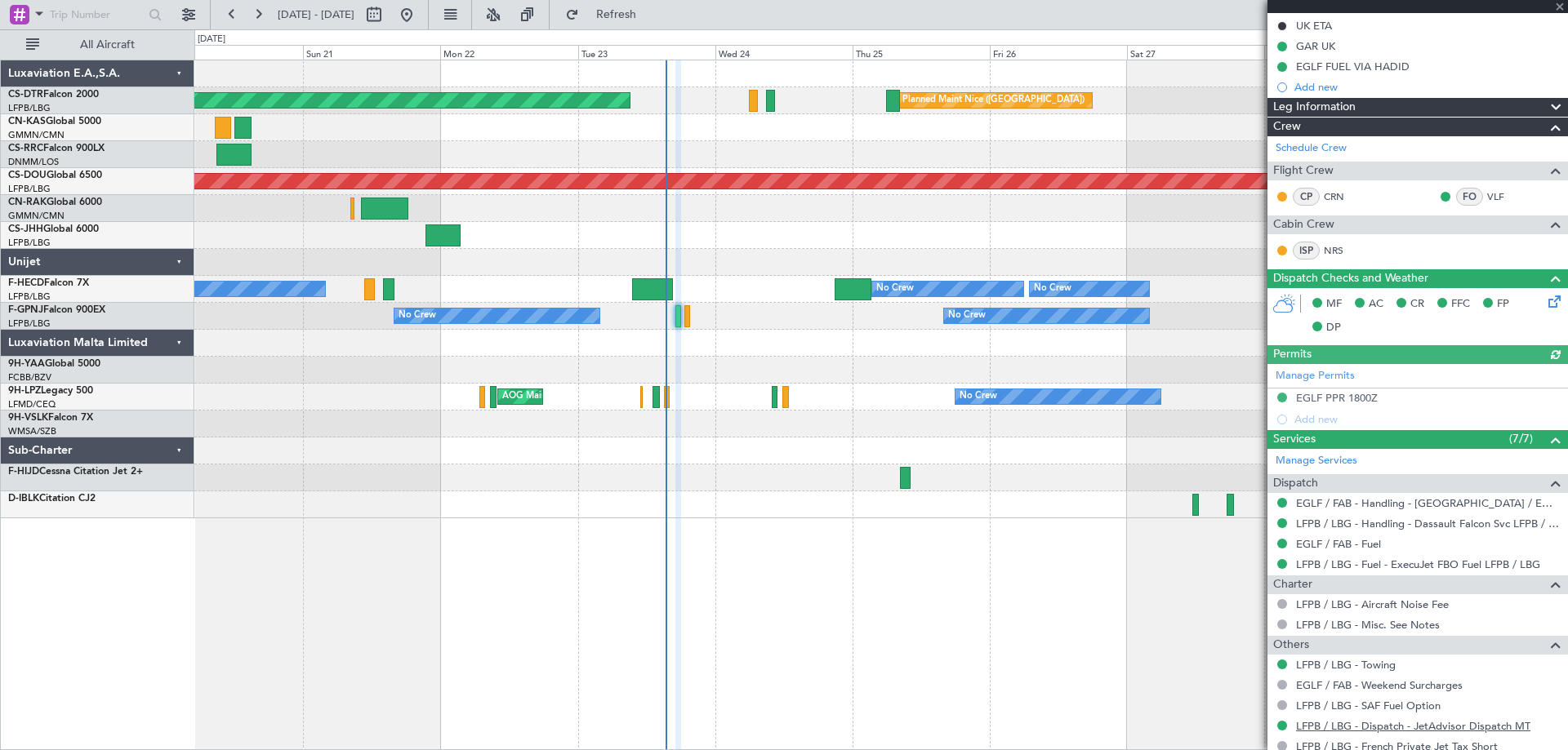
scroll to position [375, 0]
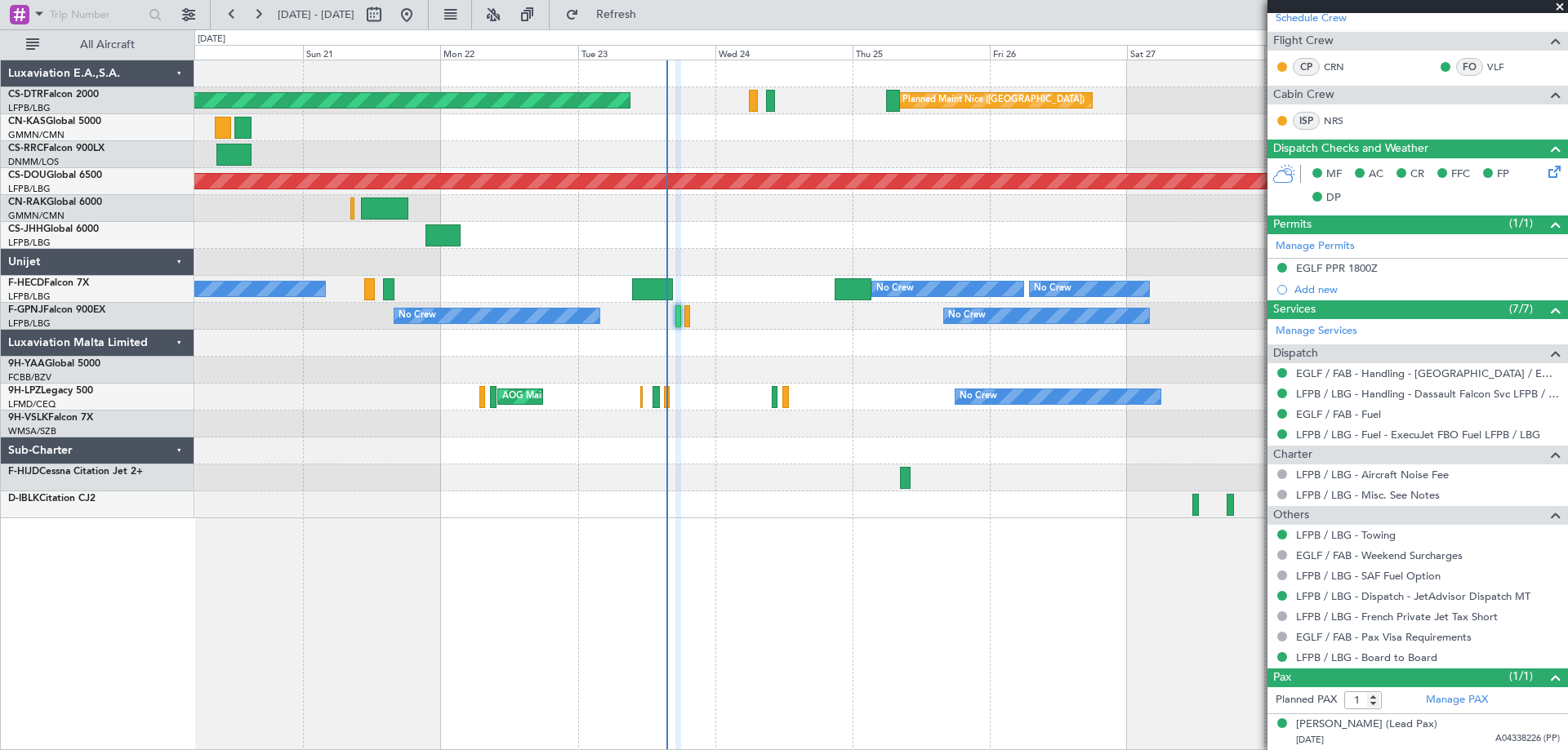
click at [1556, 5] on span at bounding box center [1561, 7] width 17 height 15
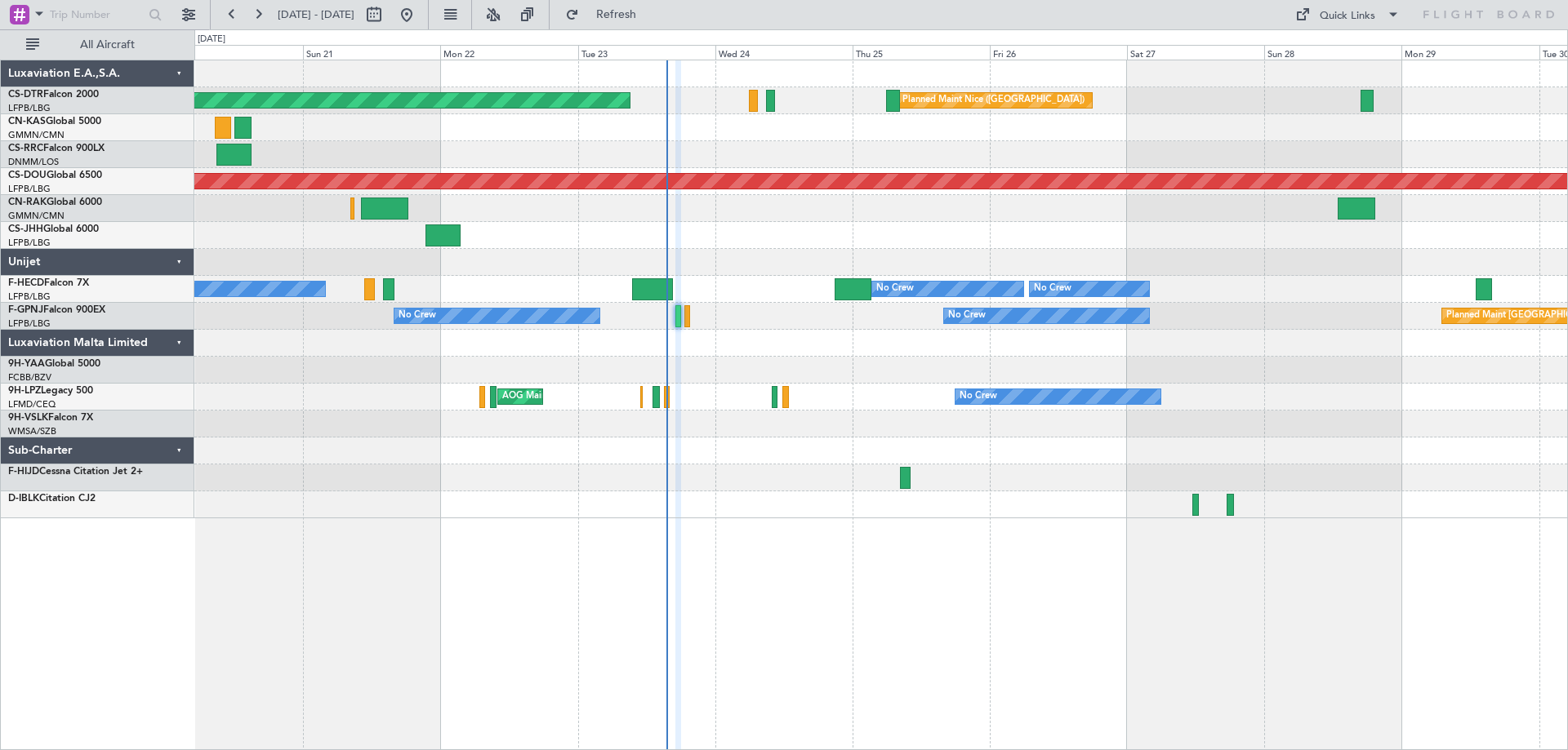
type input "0"
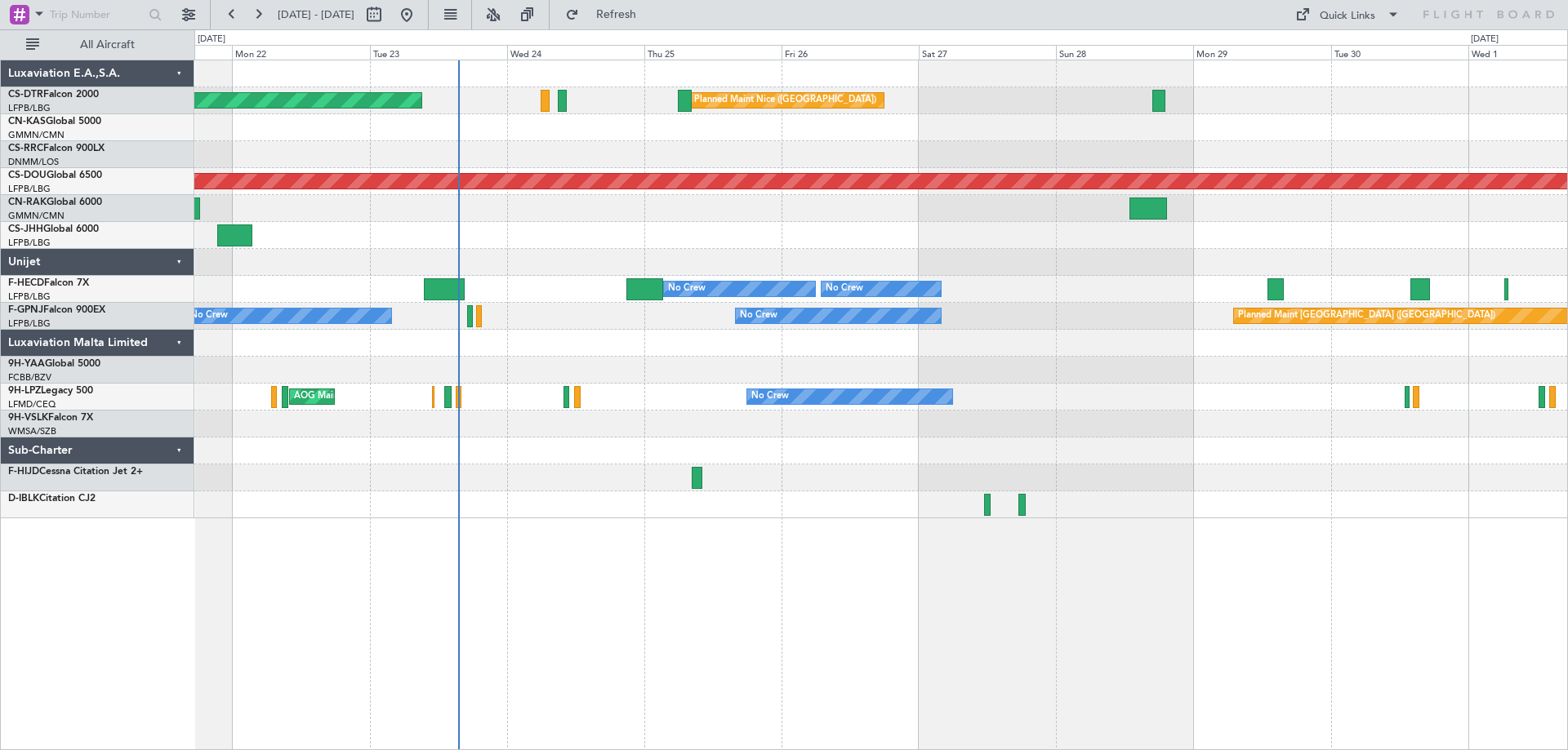
click at [958, 373] on div "Planned Maint Nice ([GEOGRAPHIC_DATA]) AOG Maint Sofia Planned Maint [GEOGRAPHI…" at bounding box center [880, 290] width 1373 height 458
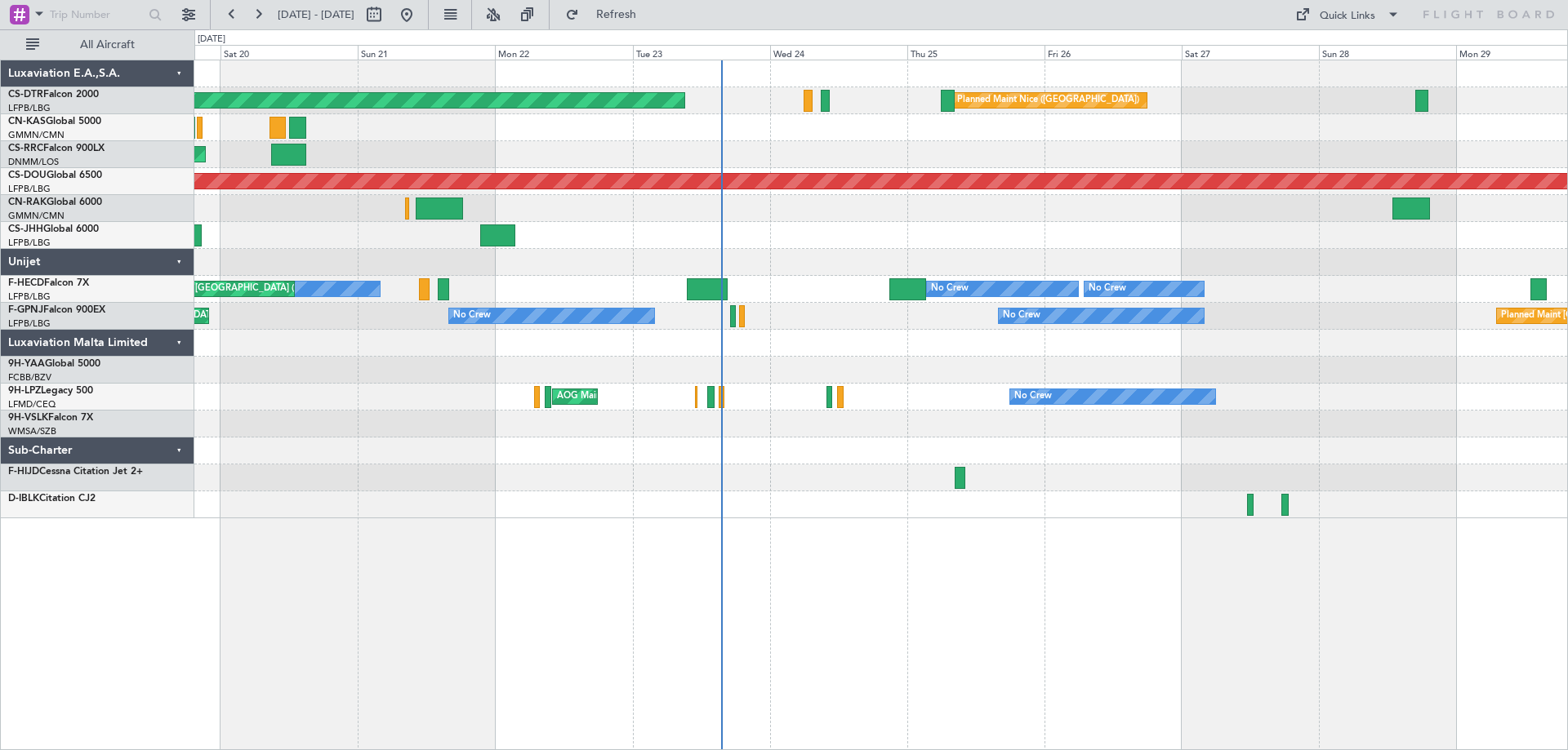
click at [910, 433] on div "AOG Maint Sofia [GEOGRAPHIC_DATA] ([GEOGRAPHIC_DATA]) Planned Maint [GEOGRAPHIC…" at bounding box center [880, 290] width 1373 height 458
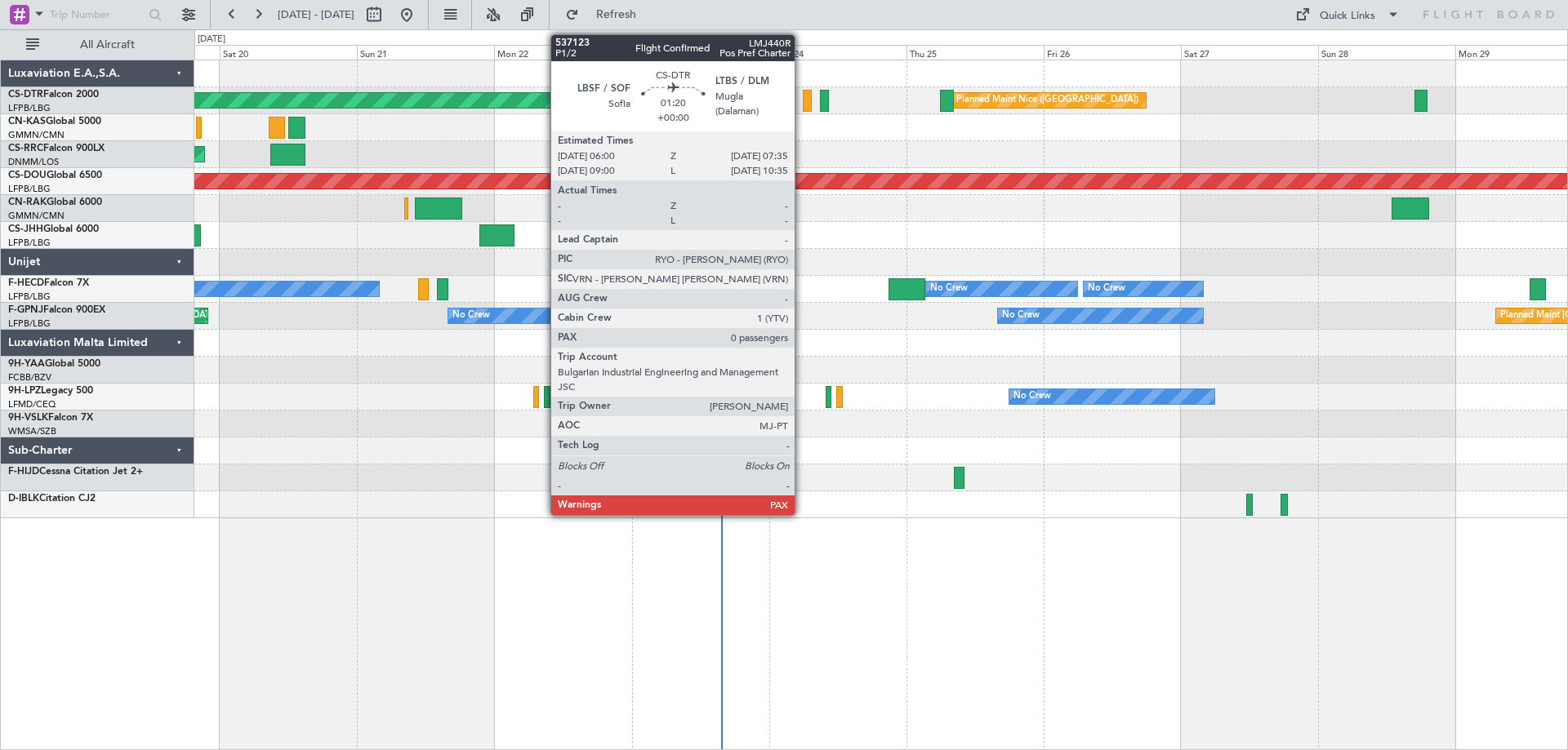
click at [803, 110] on div at bounding box center [807, 101] width 10 height 22
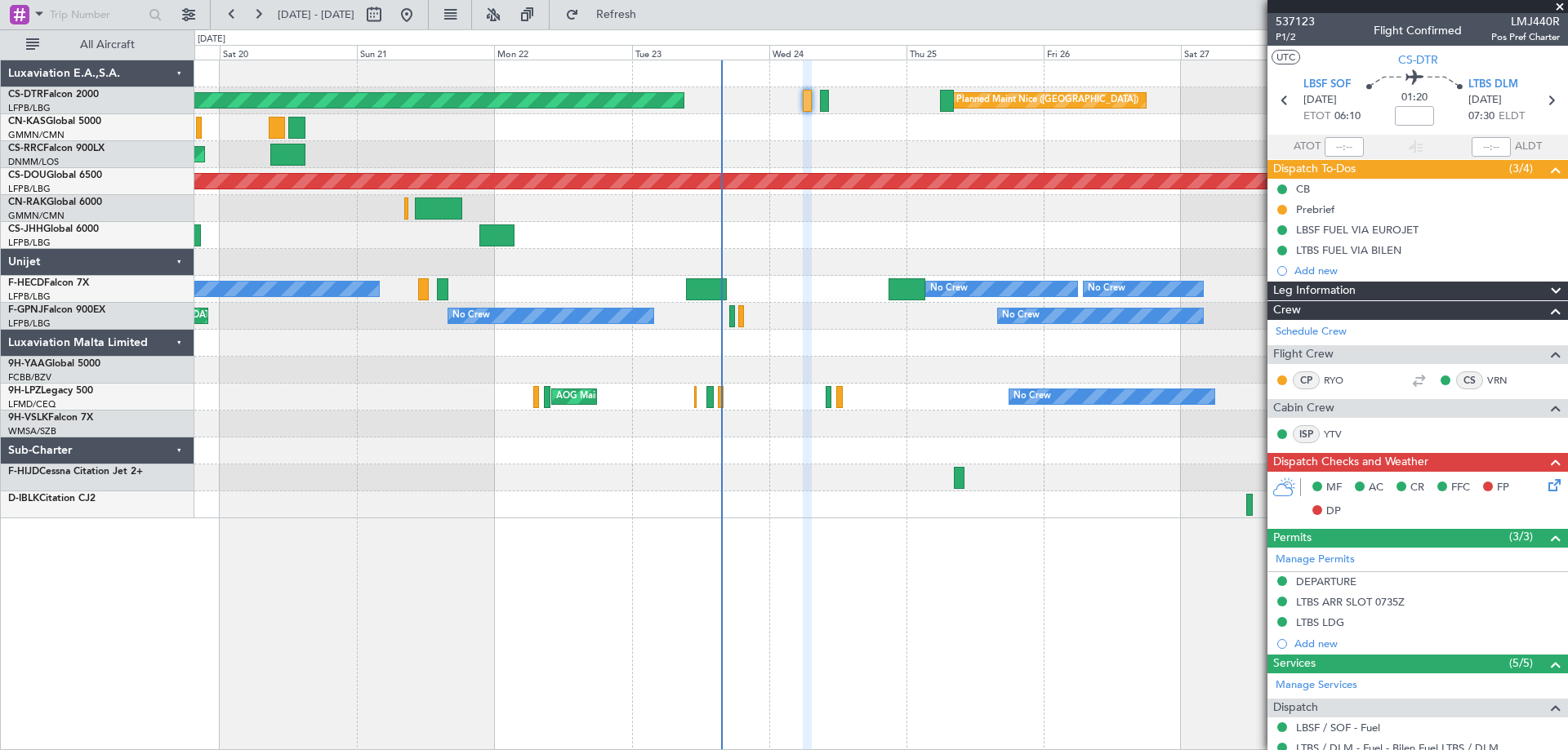
click at [1563, 4] on span at bounding box center [1561, 7] width 17 height 15
